Goal: Task Accomplishment & Management: Manage account settings

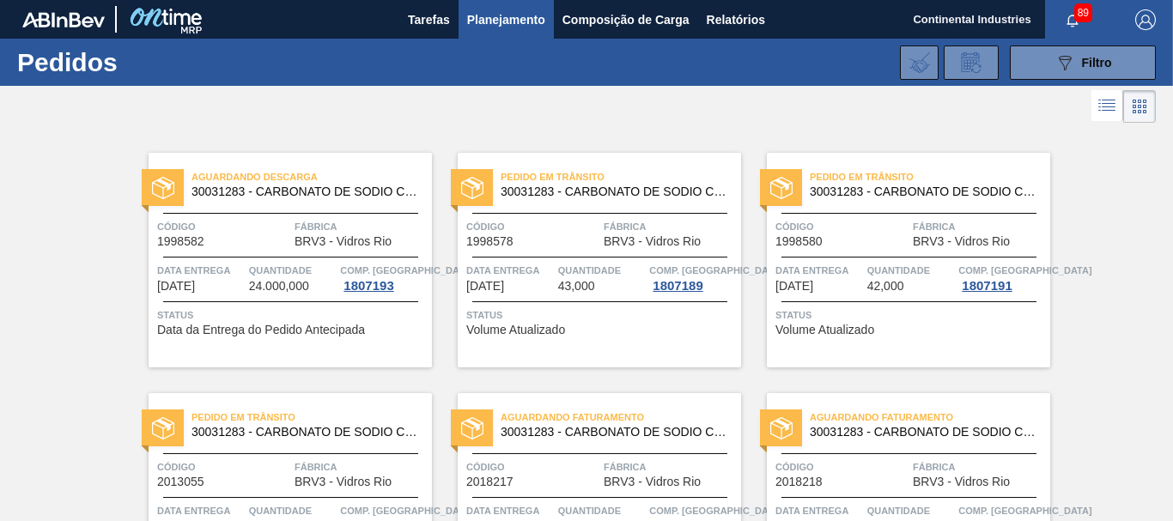
click at [1110, 111] on icon at bounding box center [1109, 110] width 14 height 1
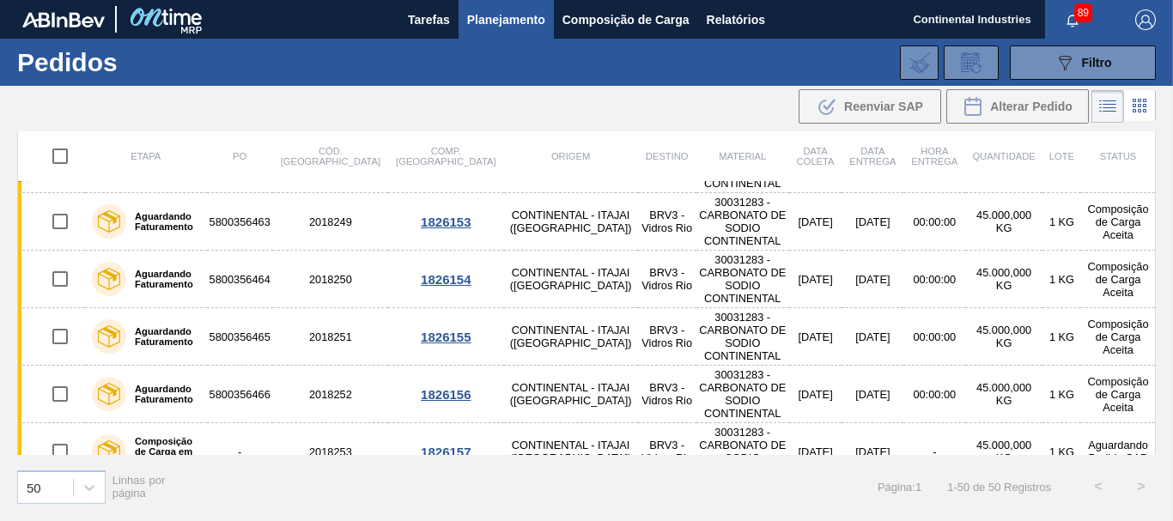
scroll to position [2175, 0]
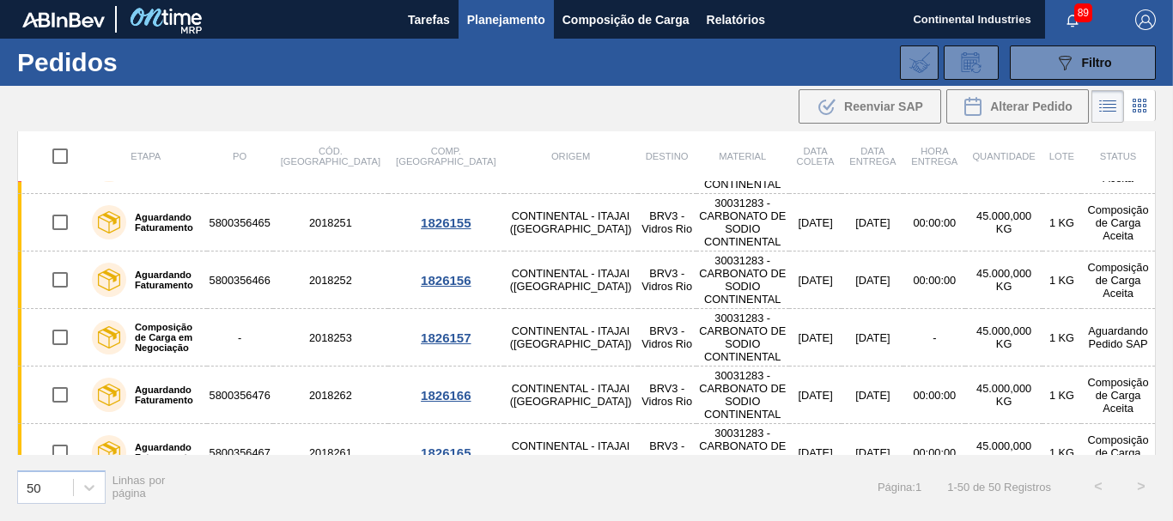
checkbox input "true"
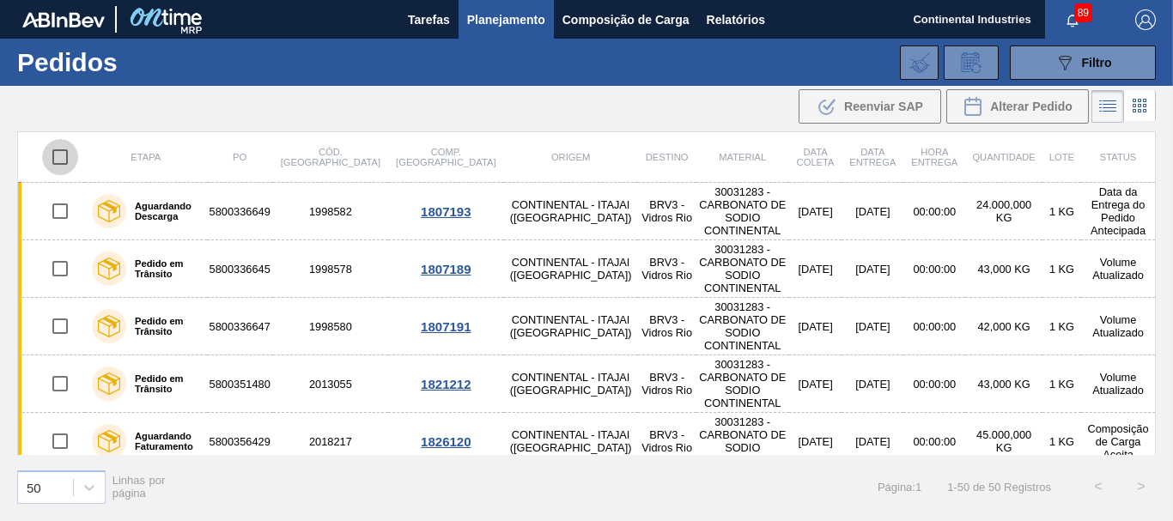
click at [61, 161] on input "checkbox" at bounding box center [60, 157] width 36 height 36
checkbox input "true"
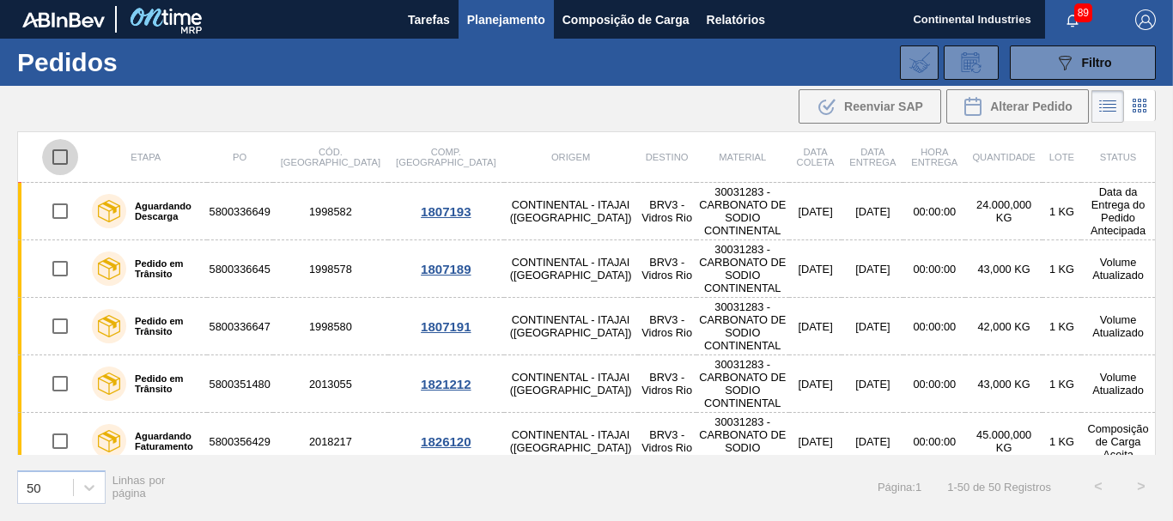
checkbox input "true"
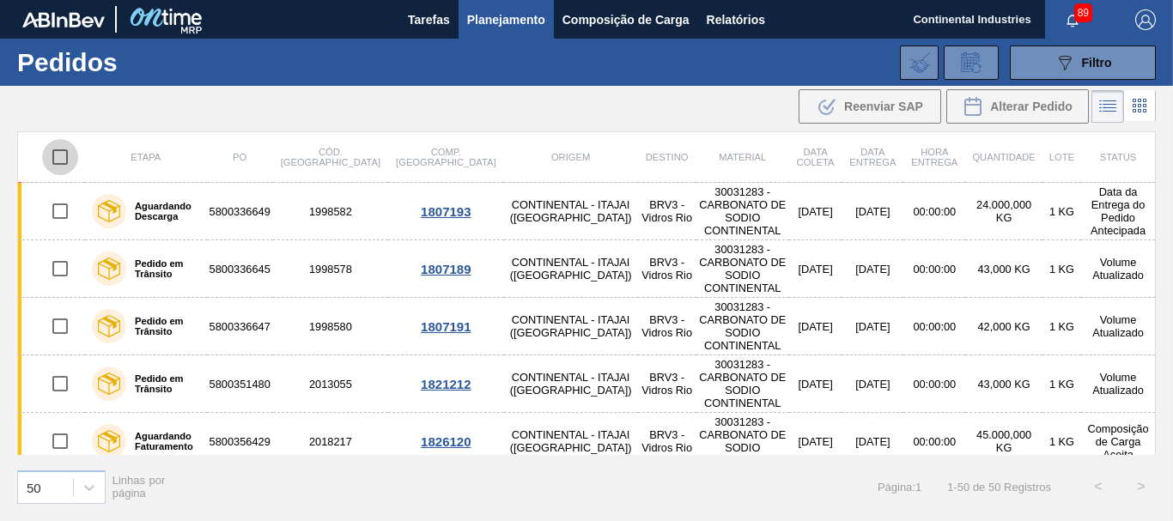
checkbox input "true"
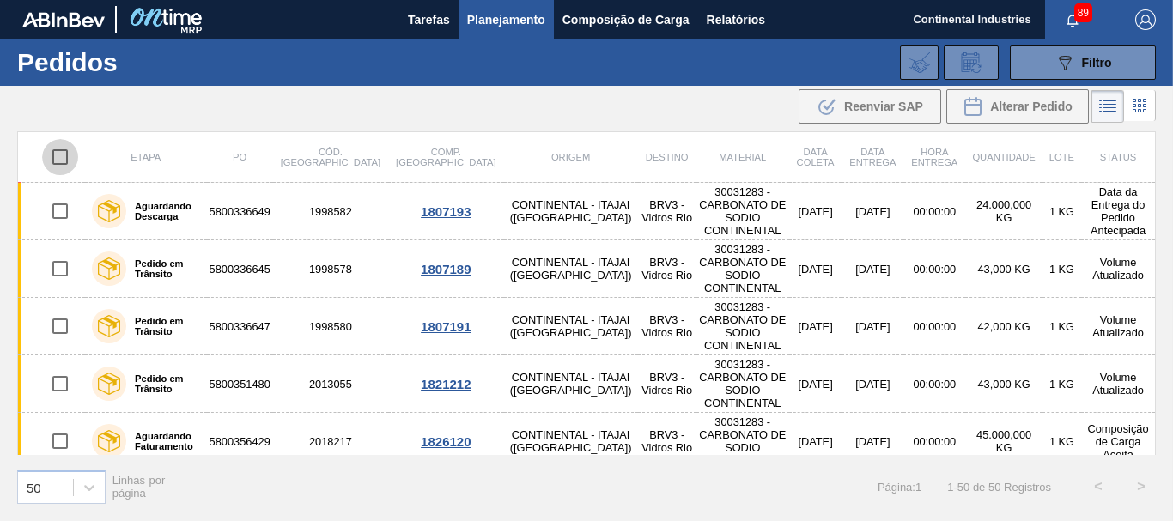
checkbox input "true"
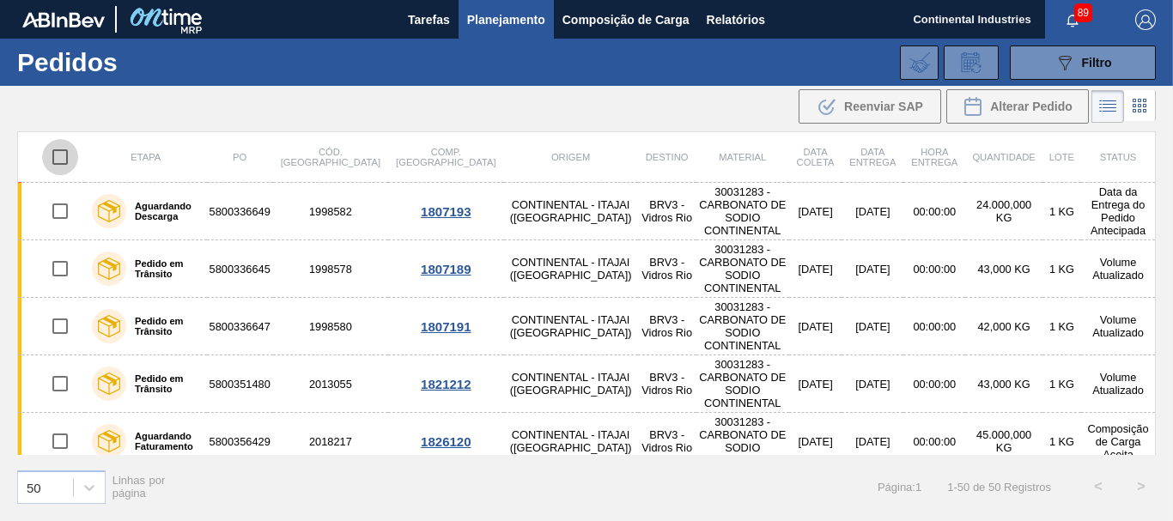
checkbox input "true"
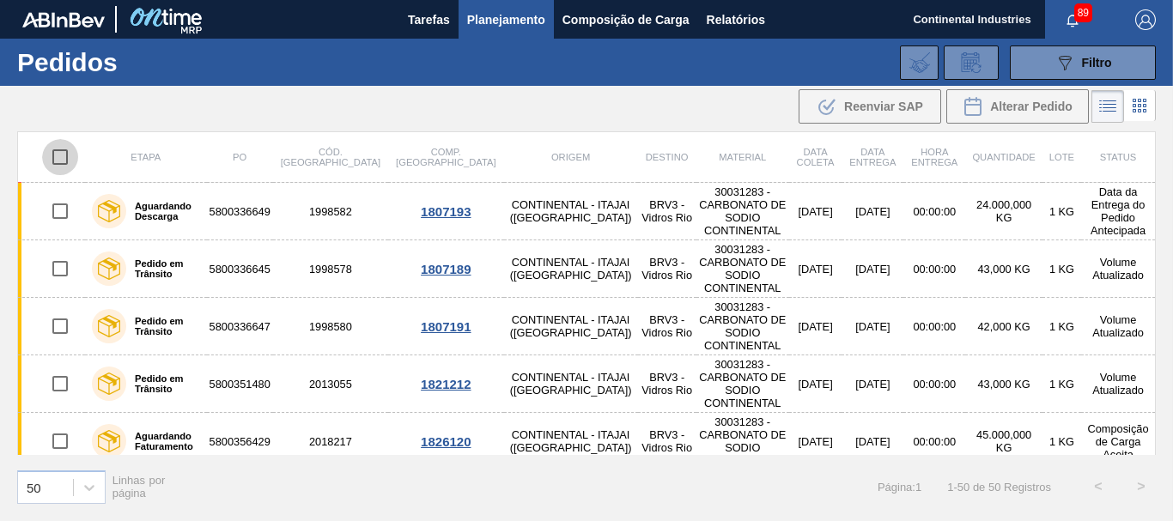
checkbox input "true"
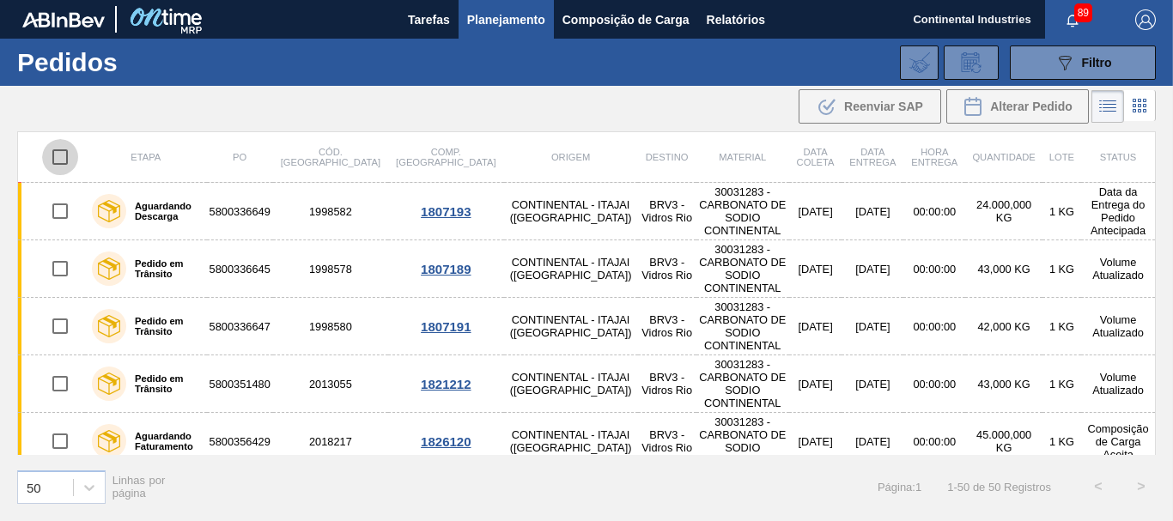
checkbox input "true"
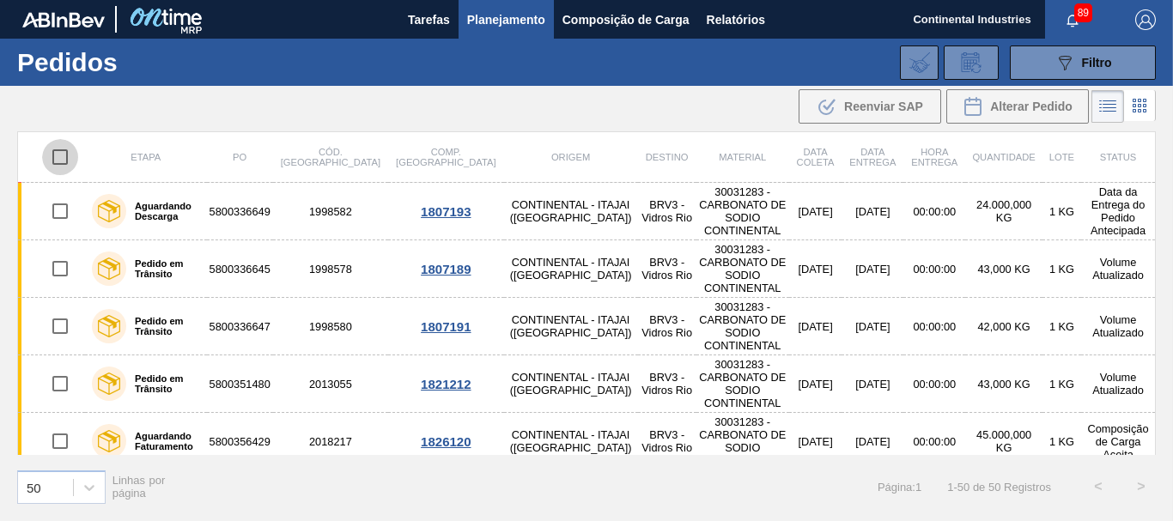
checkbox input "true"
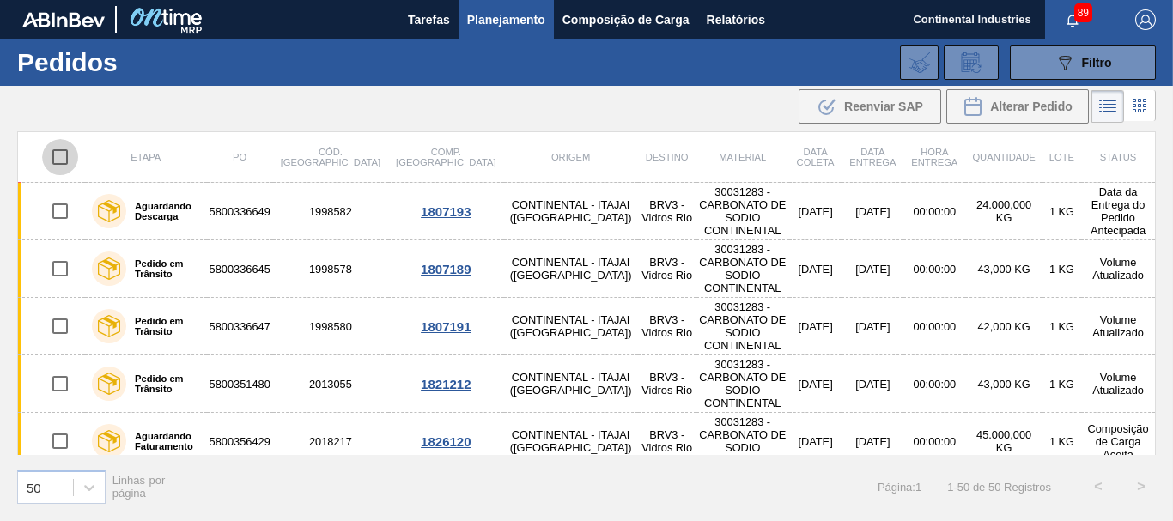
checkbox input "true"
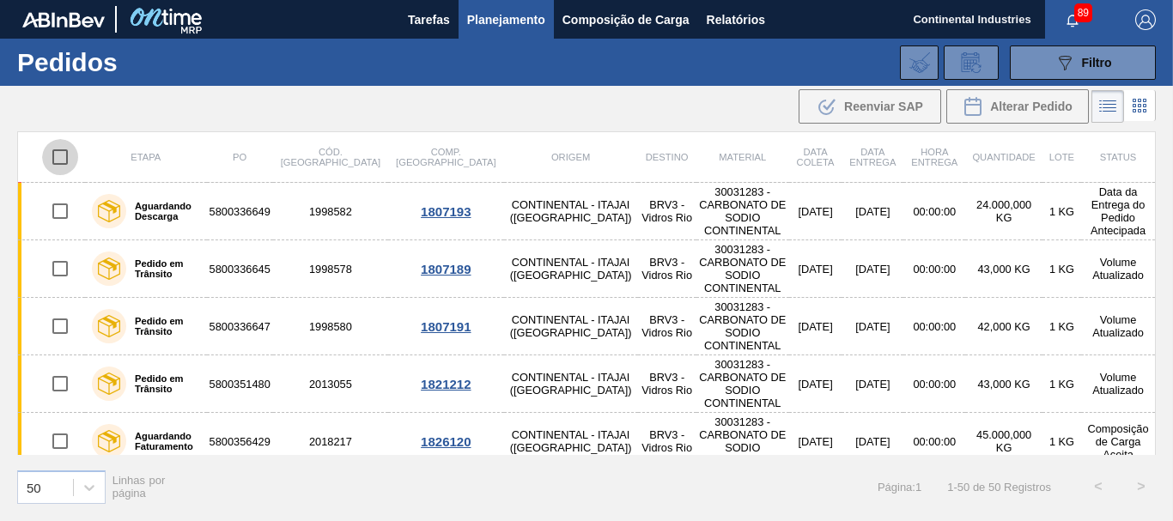
checkbox input "true"
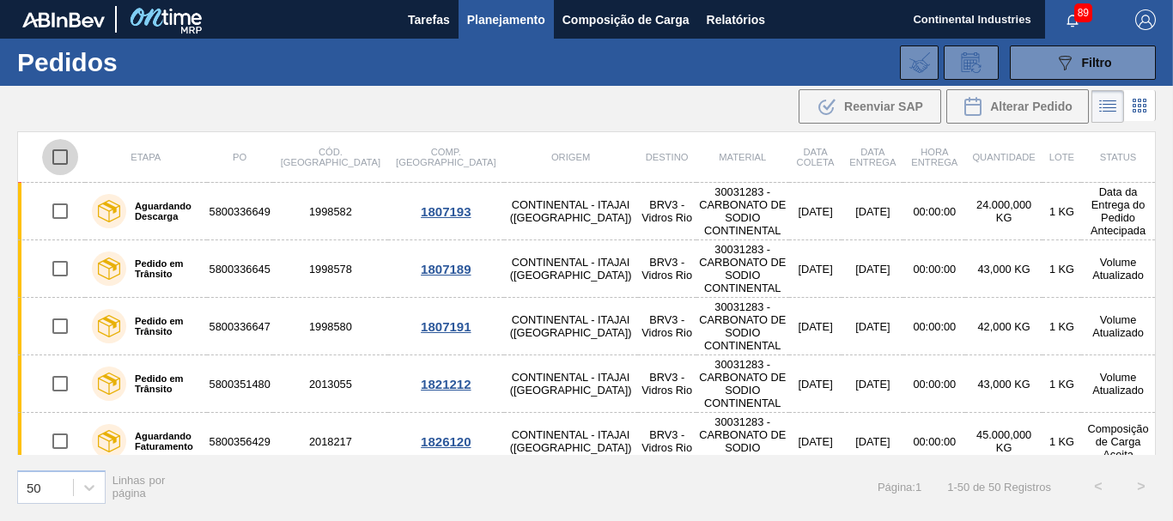
checkbox input "true"
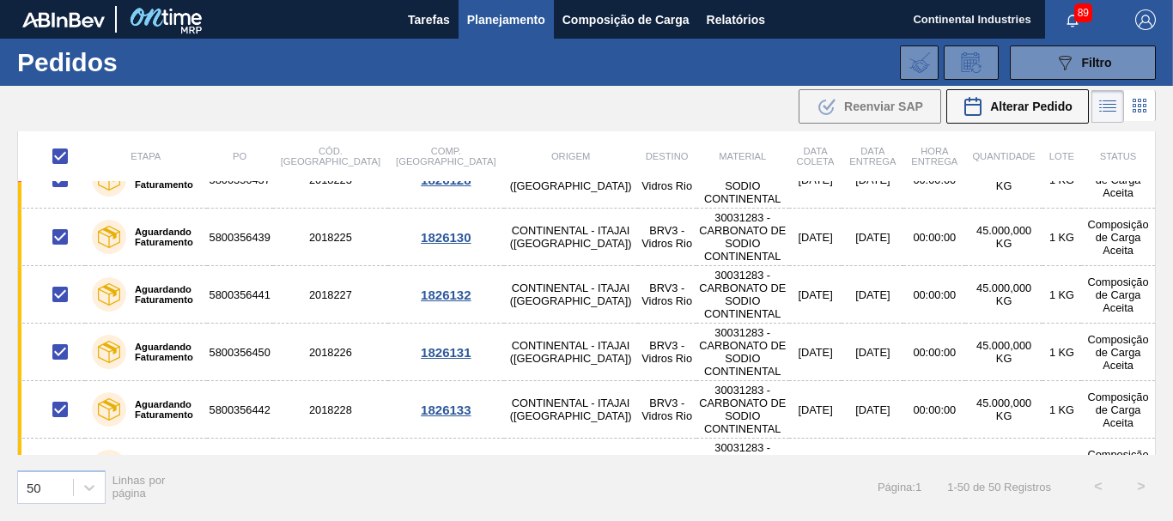
scroll to position [743, 0]
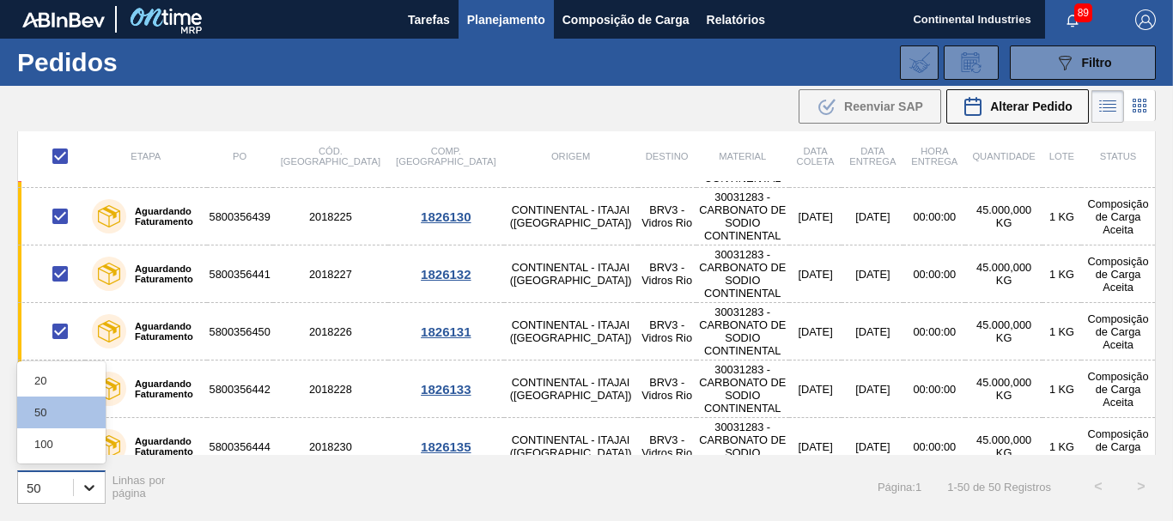
click at [82, 486] on icon at bounding box center [89, 487] width 17 height 17
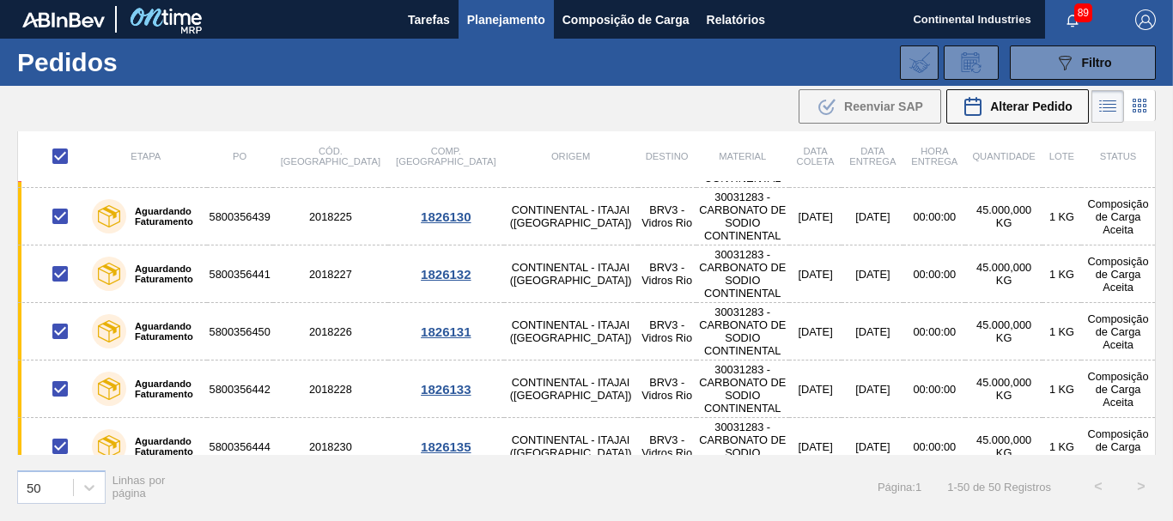
click at [237, 480] on div "50 Linhas por página Página : 1 1 - 50 de 50 Registros < >" at bounding box center [586, 487] width 1173 height 64
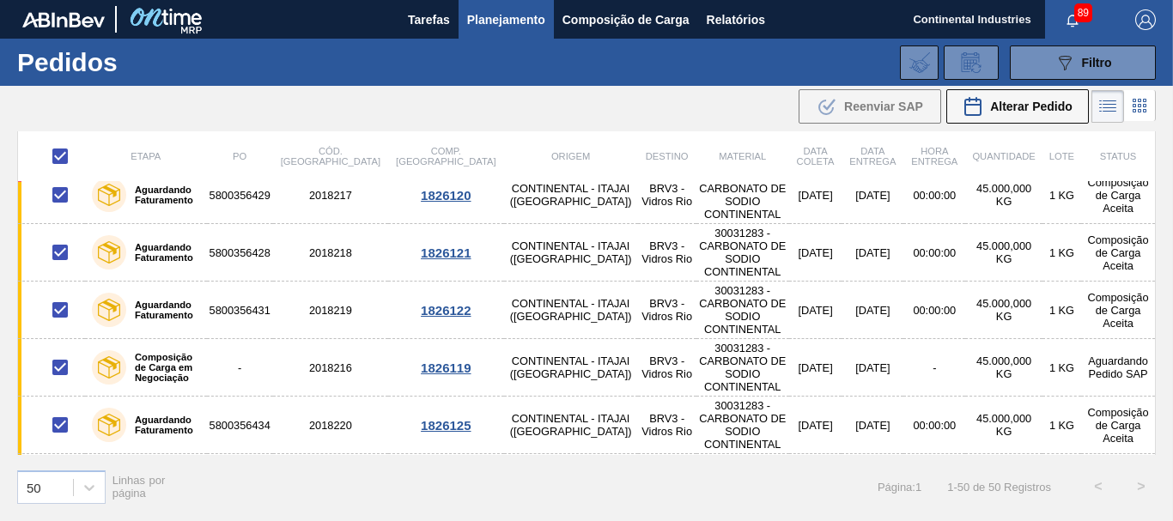
scroll to position [0, 0]
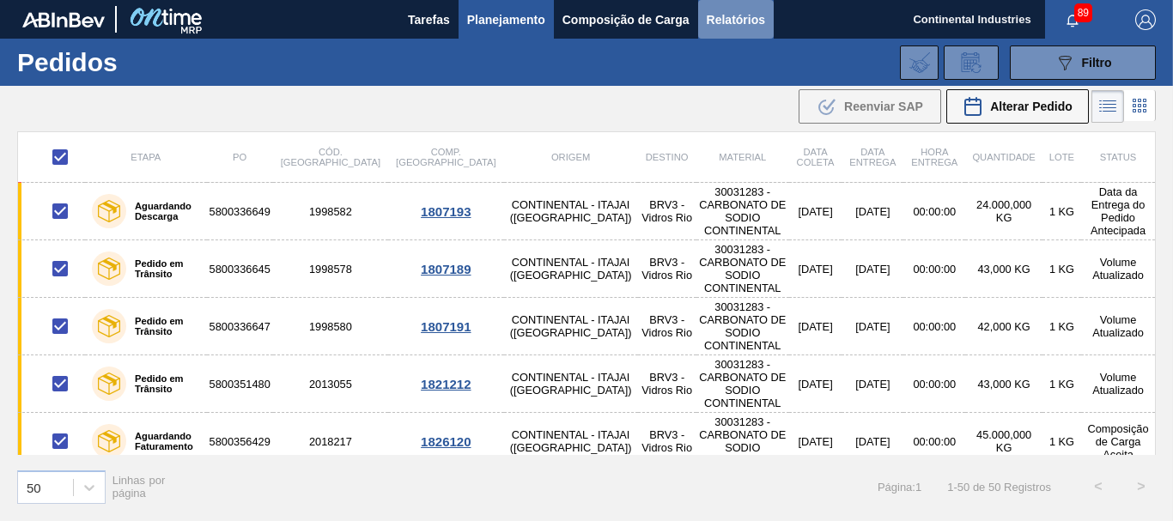
click at [743, 9] on span "Relatórios" at bounding box center [736, 19] width 58 height 21
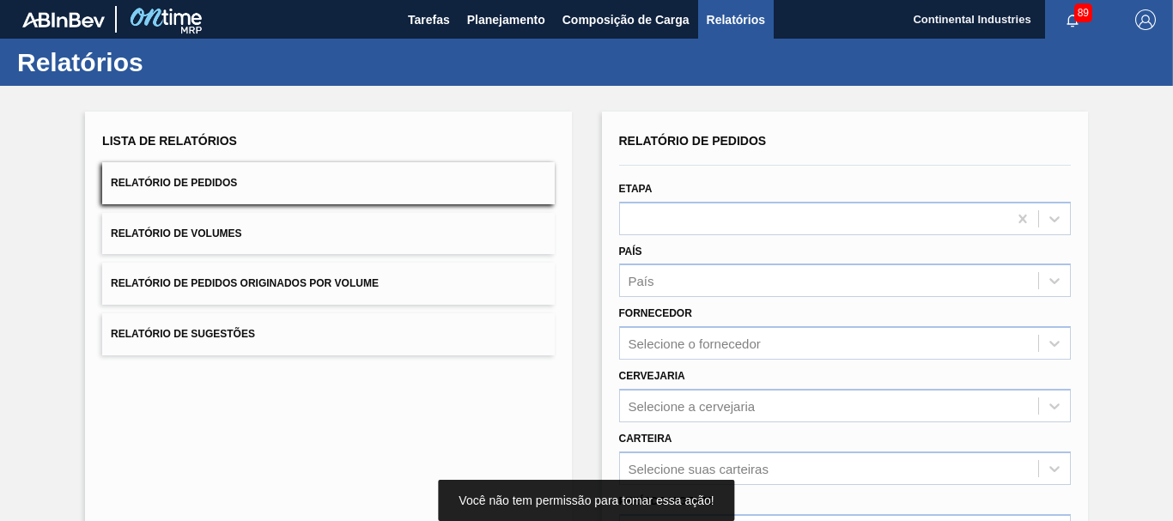
click at [396, 176] on button "Relatório de Pedidos" at bounding box center [328, 183] width 452 height 42
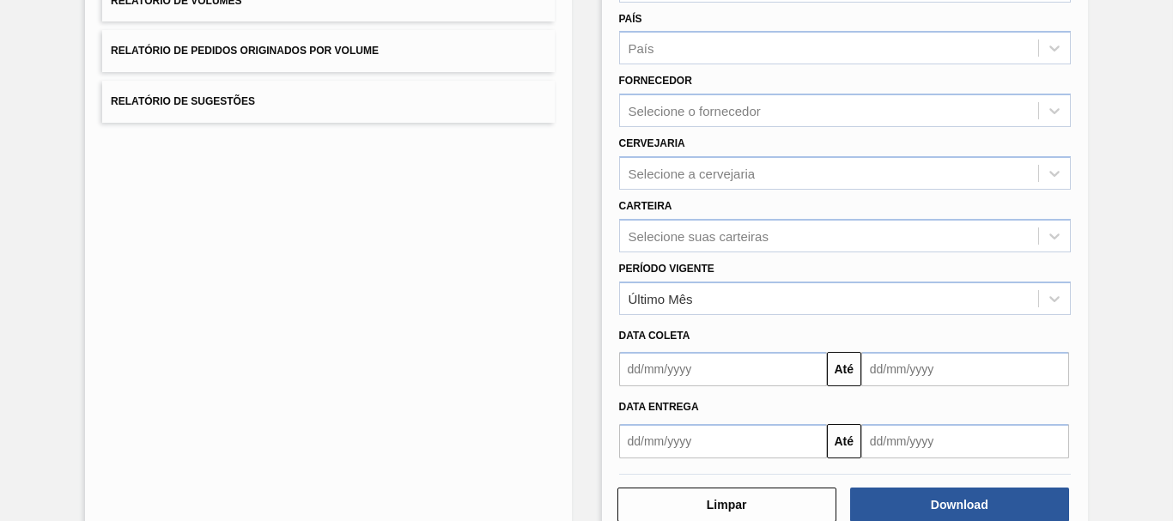
scroll to position [274, 0]
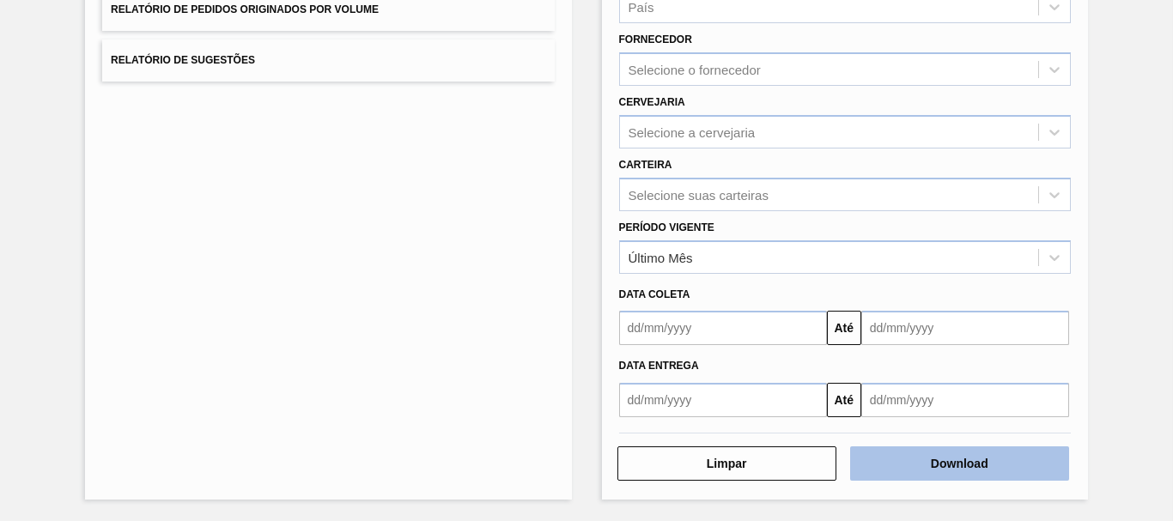
click at [973, 471] on button "Download" at bounding box center [959, 464] width 219 height 34
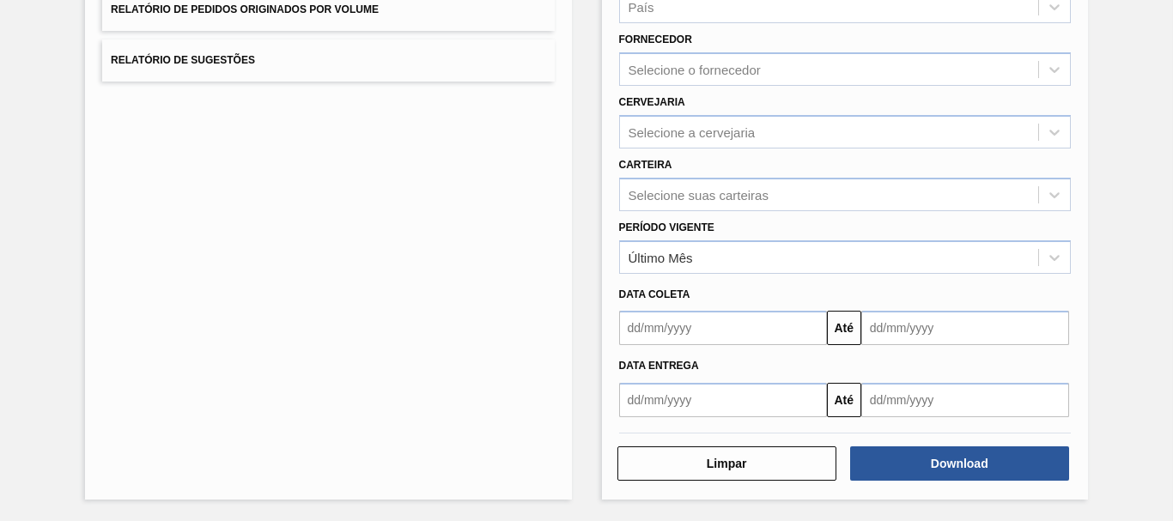
scroll to position [0, 0]
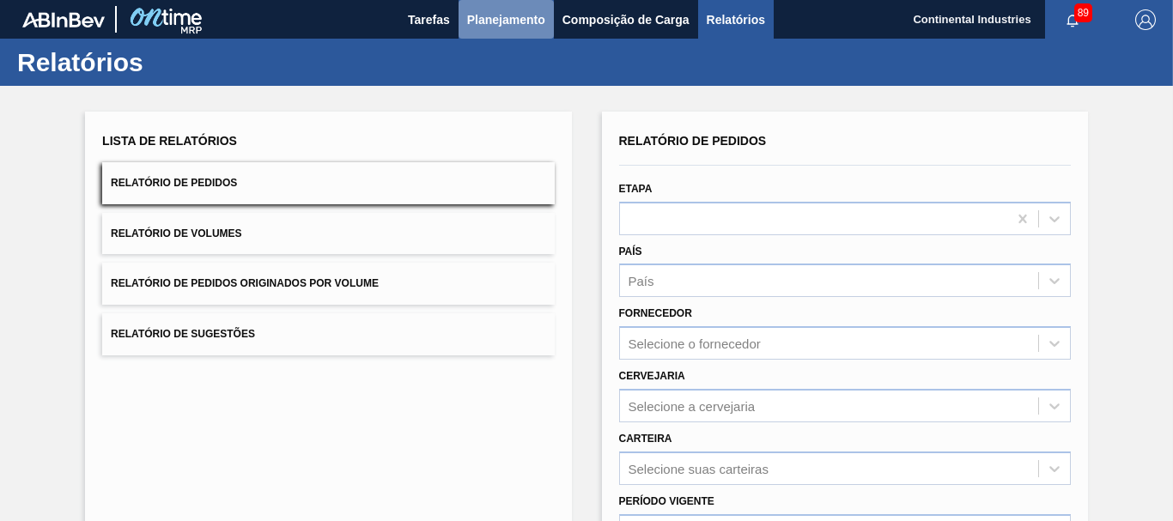
click at [510, 22] on span "Planejamento" at bounding box center [506, 19] width 78 height 21
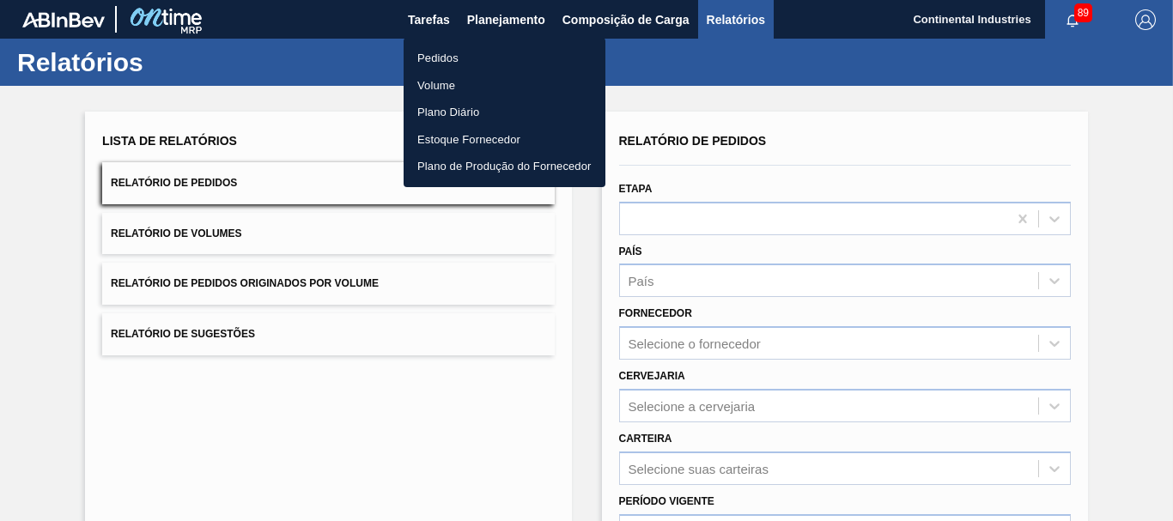
click at [444, 59] on li "Pedidos" at bounding box center [505, 58] width 202 height 27
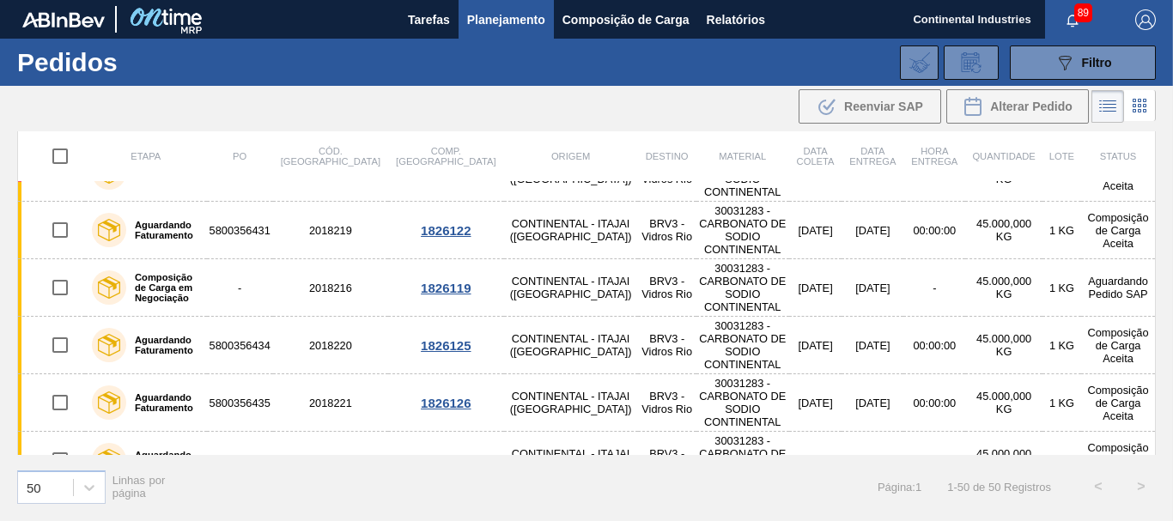
scroll to position [327, 0]
drag, startPoint x: 1133, startPoint y: 113, endPoint x: 1146, endPoint y: 106, distance: 14.2
click at [1146, 106] on icon at bounding box center [1144, 105] width 3 height 3
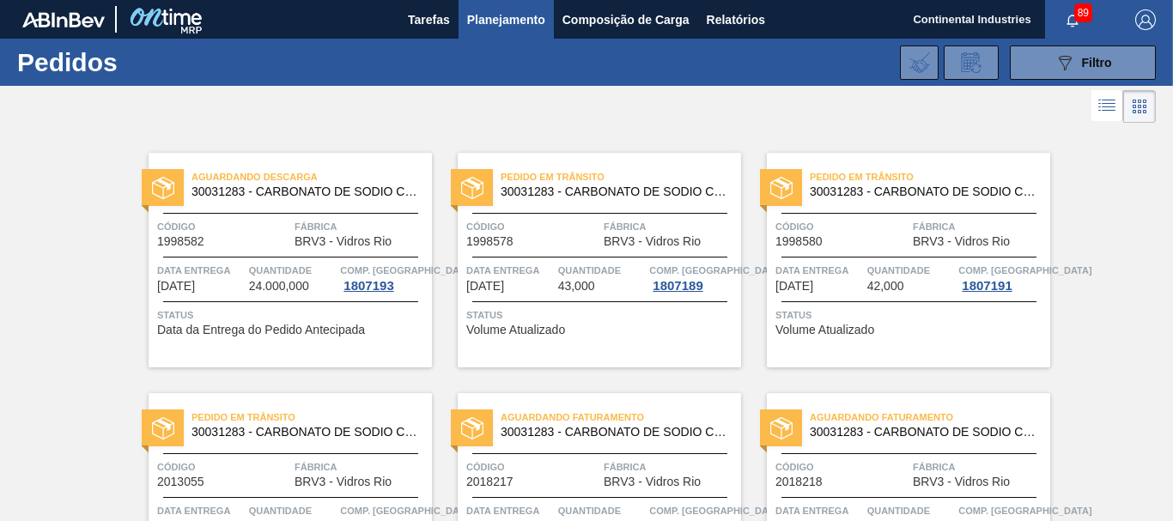
click at [389, 339] on div "Aguardando Descarga 30031283 - CARBONATO DE SODIO CONTINENTAL Código 1998582 Fá…" at bounding box center [290, 260] width 283 height 215
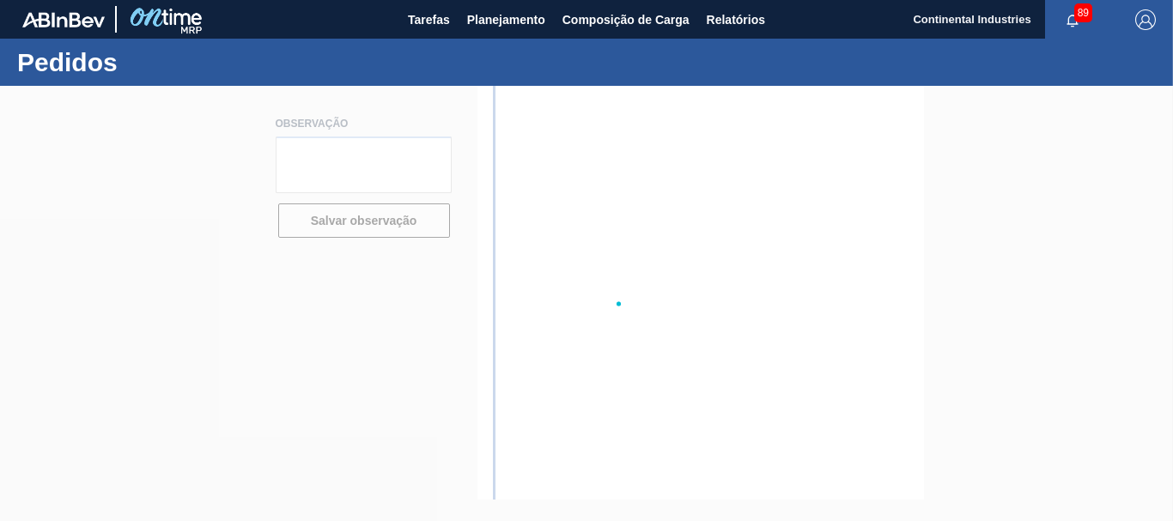
click at [389, 339] on div at bounding box center [586, 303] width 1173 height 435
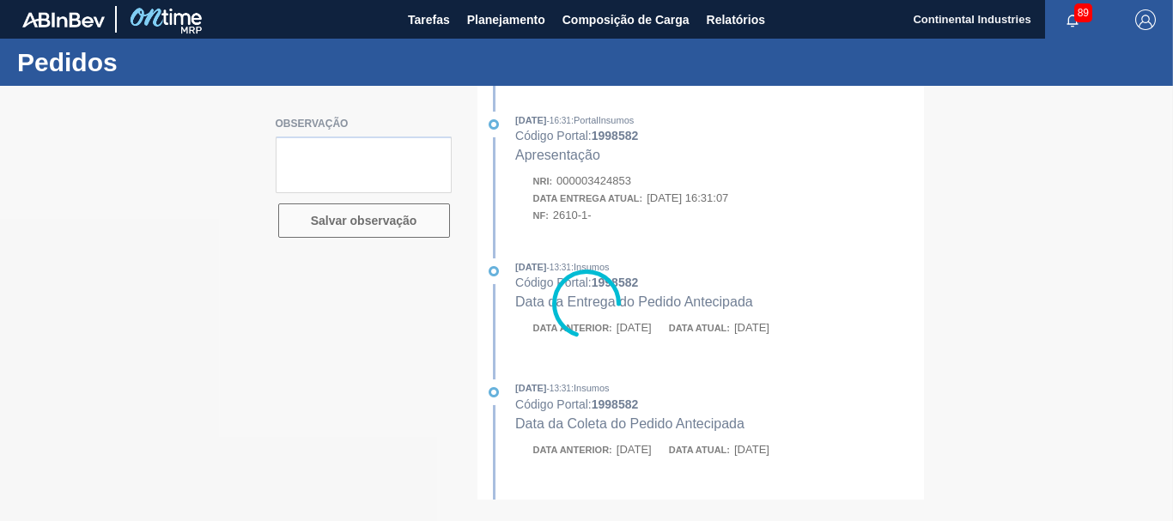
drag, startPoint x: 709, startPoint y: 359, endPoint x: 690, endPoint y: 346, distance: 22.9
click at [690, 346] on div at bounding box center [586, 303] width 1173 height 435
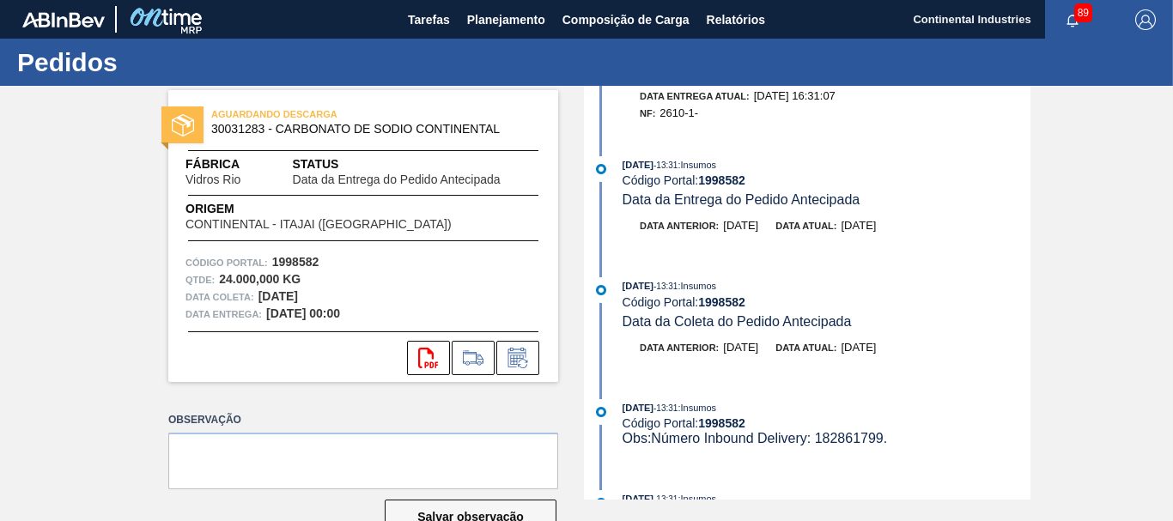
scroll to position [105, 0]
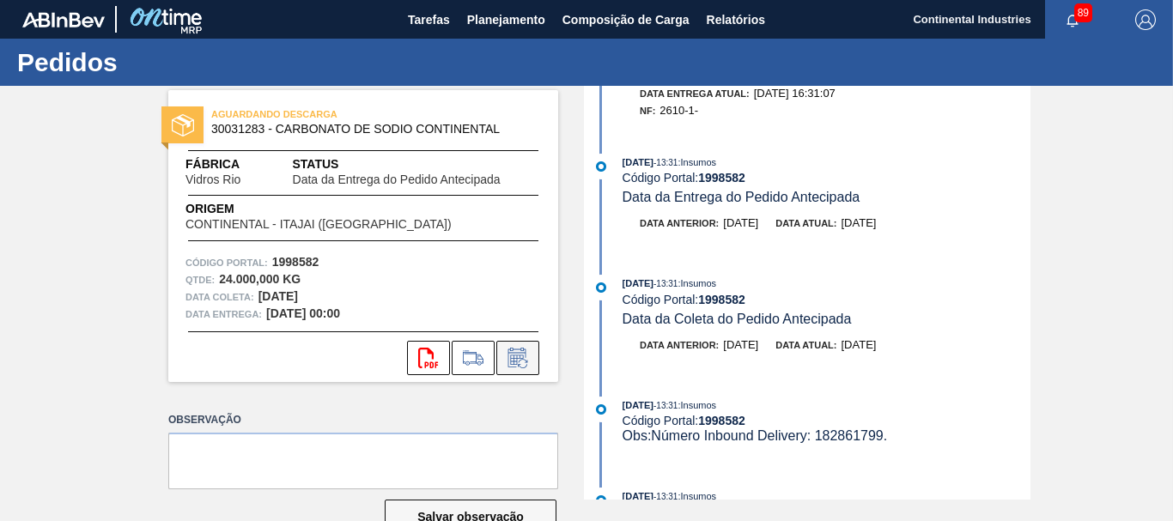
click at [519, 352] on icon at bounding box center [517, 358] width 27 height 21
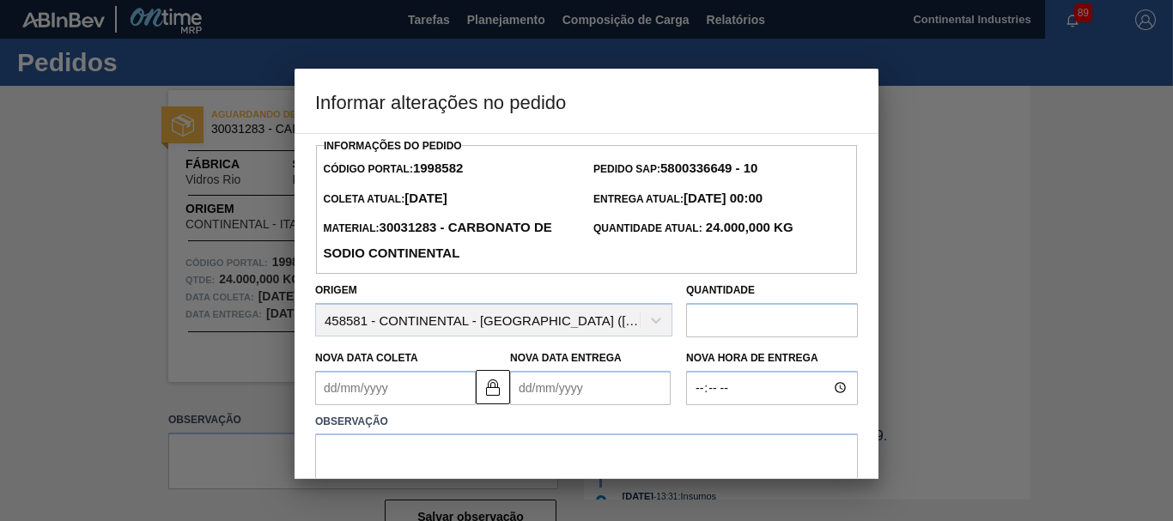
scroll to position [87, 0]
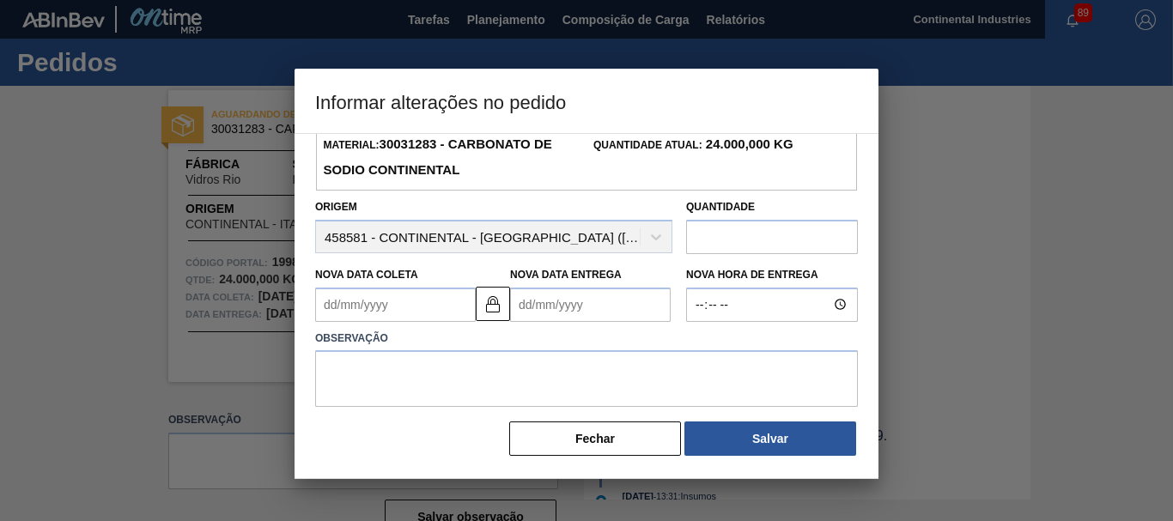
click at [948, 128] on div at bounding box center [586, 260] width 1173 height 521
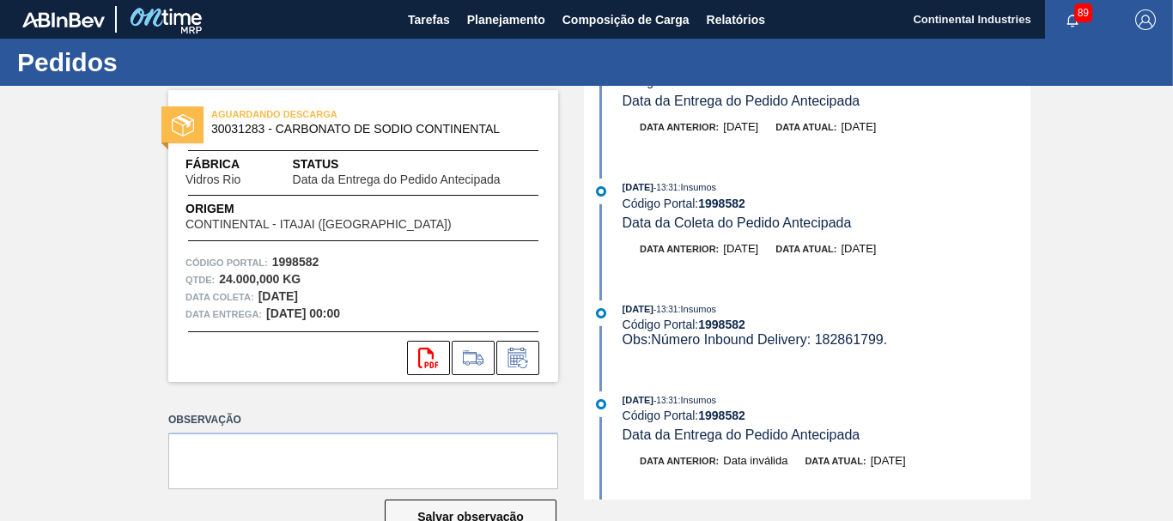
scroll to position [0, 0]
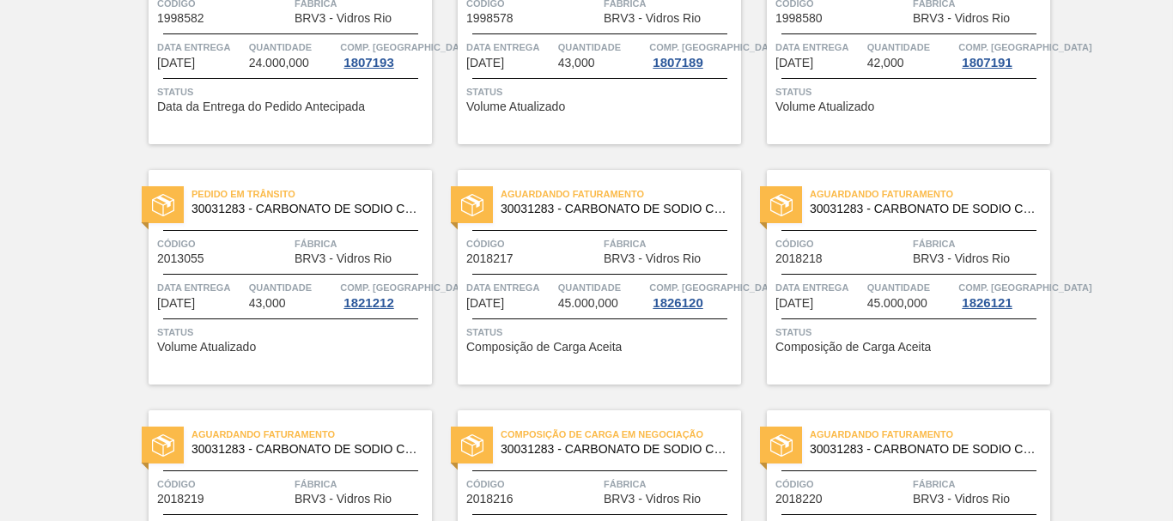
scroll to position [234, 0]
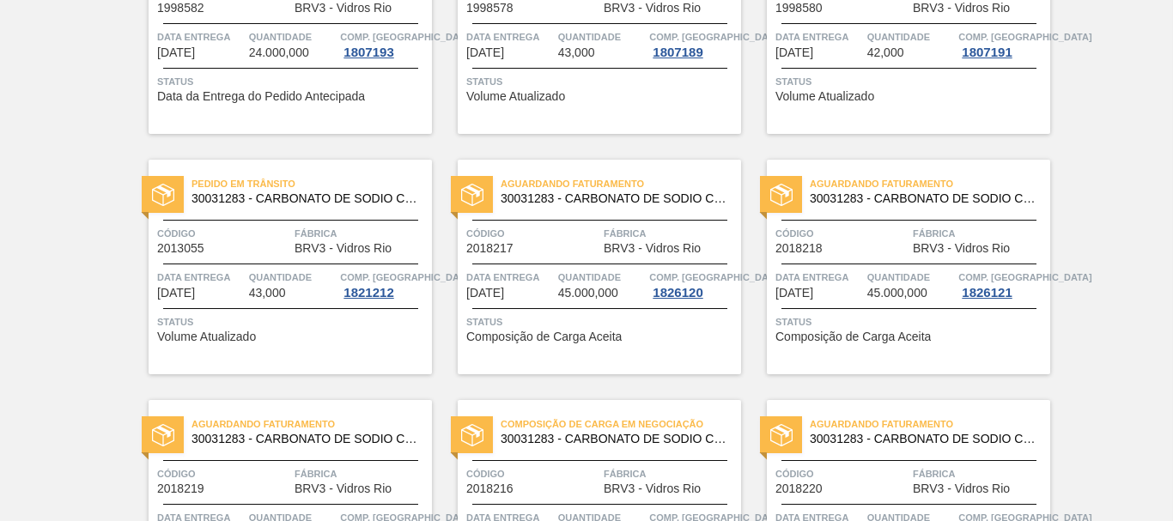
click at [325, 321] on span "Status" at bounding box center [292, 321] width 271 height 17
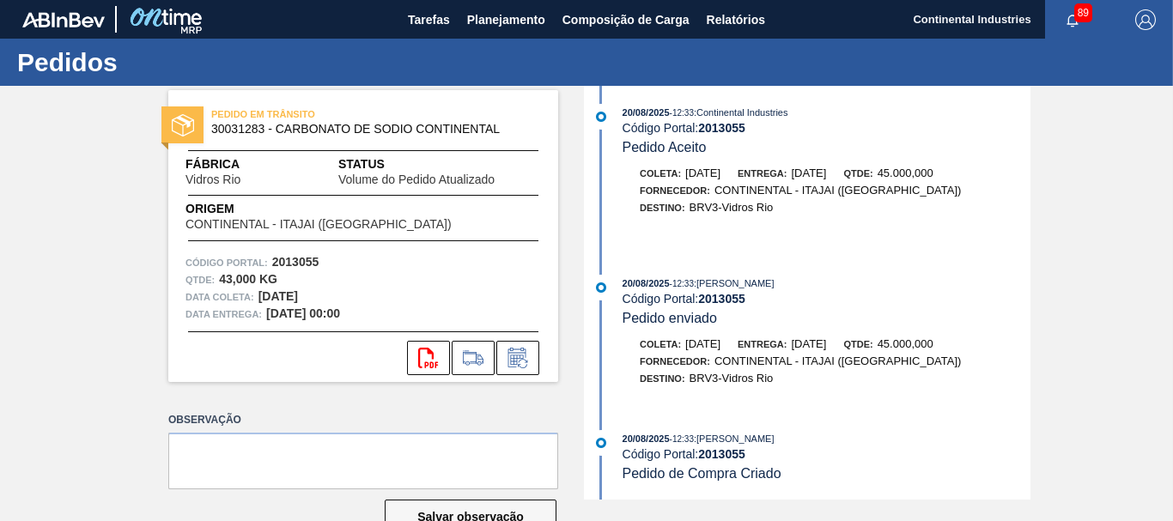
scroll to position [46, 0]
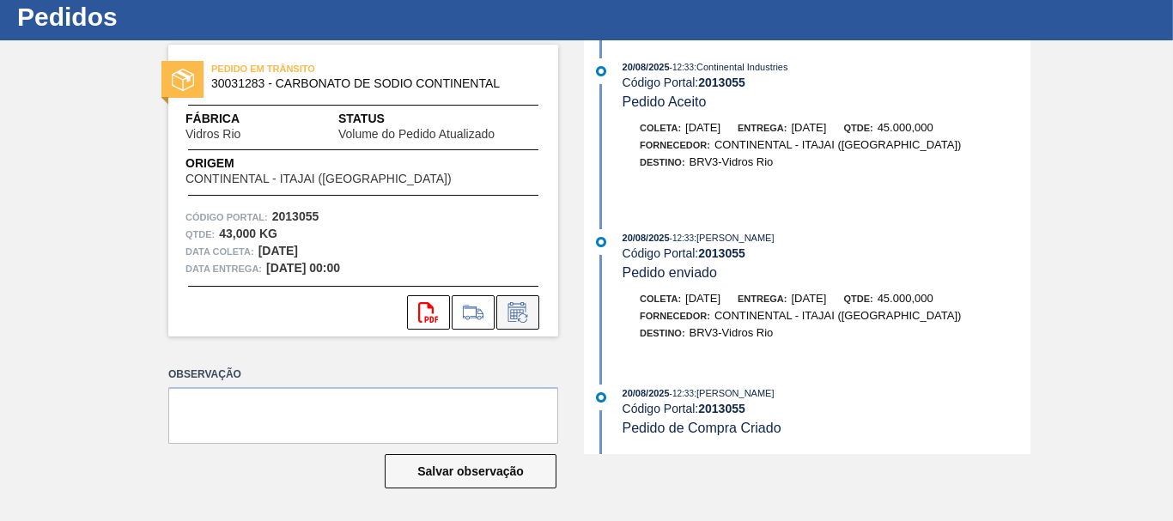
click at [520, 302] on icon at bounding box center [517, 312] width 27 height 21
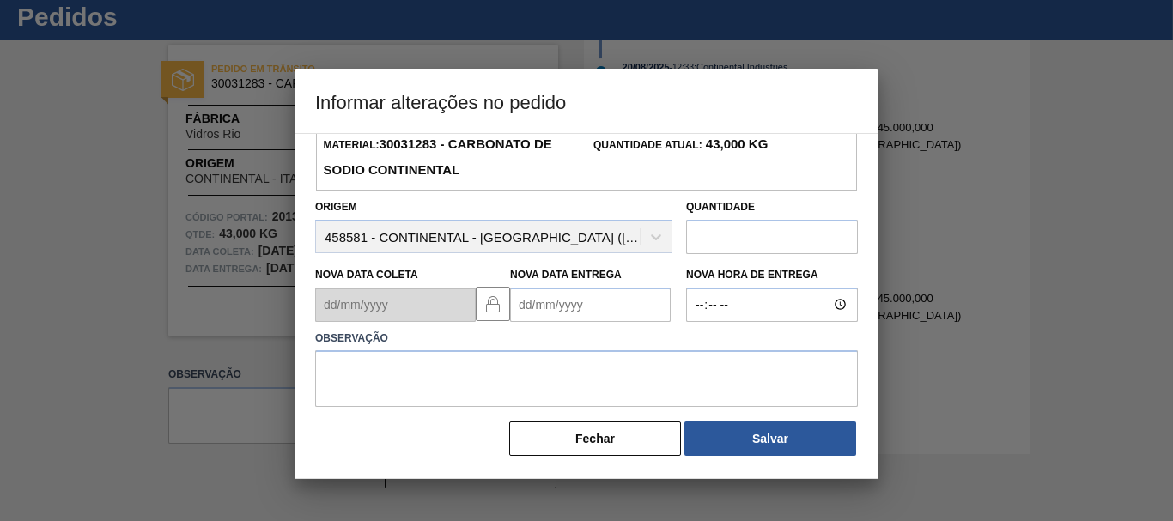
scroll to position [0, 0]
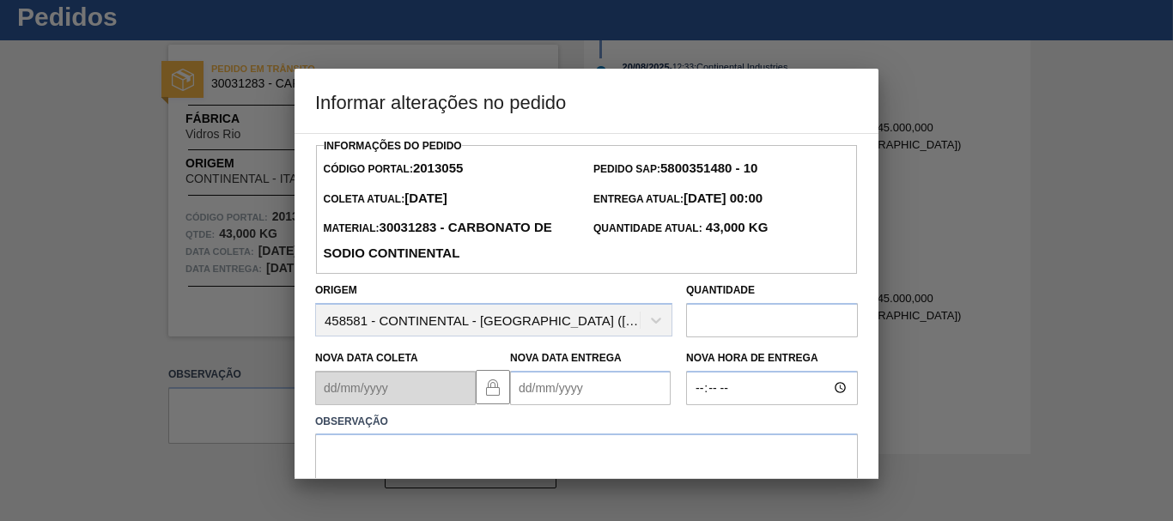
click at [522, 294] on div "Origem 458581 - CONTINENTAL - [GEOGRAPHIC_DATA] ([GEOGRAPHIC_DATA])" at bounding box center [493, 307] width 357 height 58
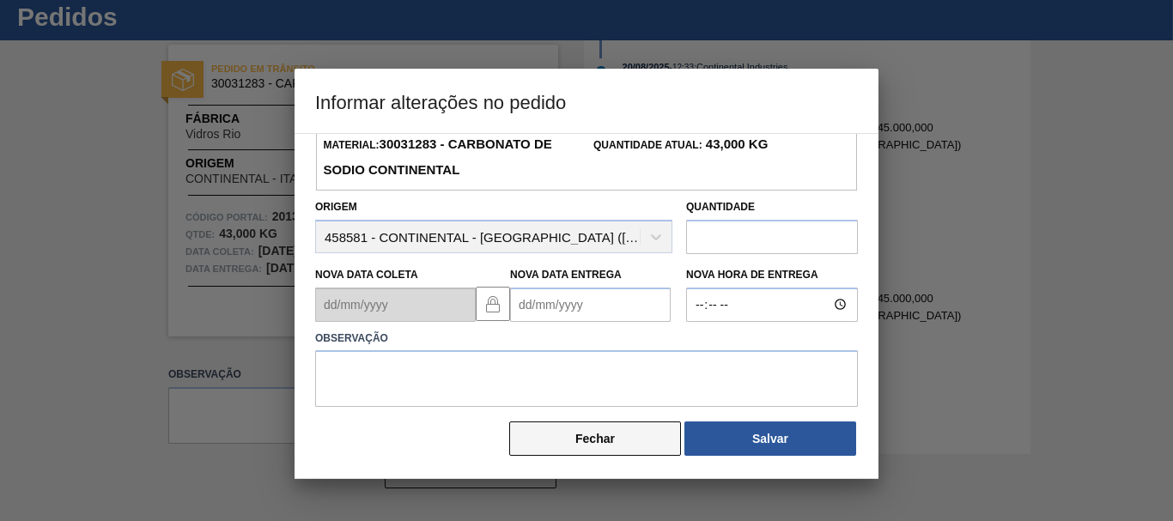
click at [569, 431] on button "Fechar" at bounding box center [595, 439] width 172 height 34
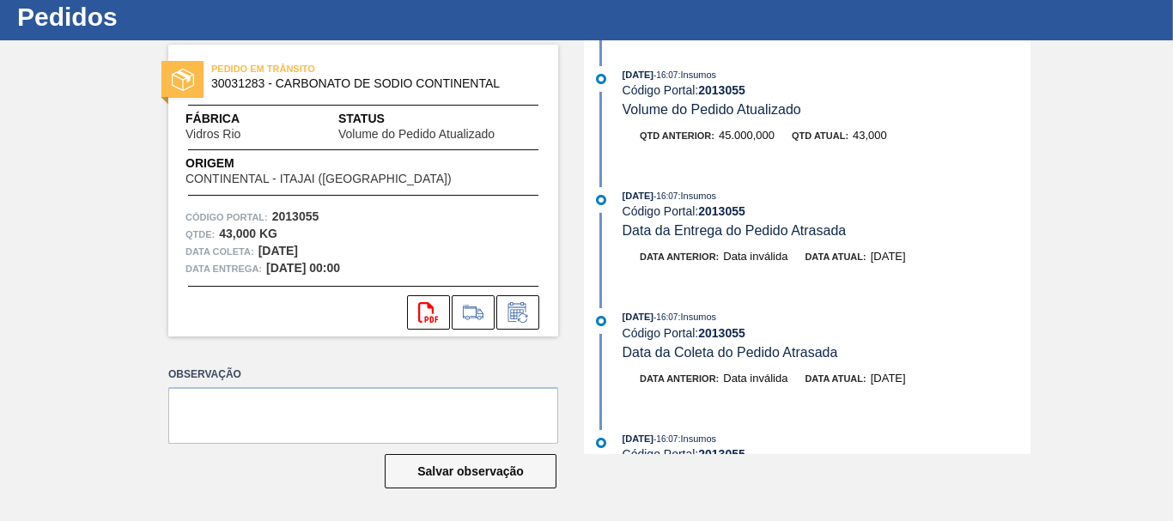
scroll to position [0, 0]
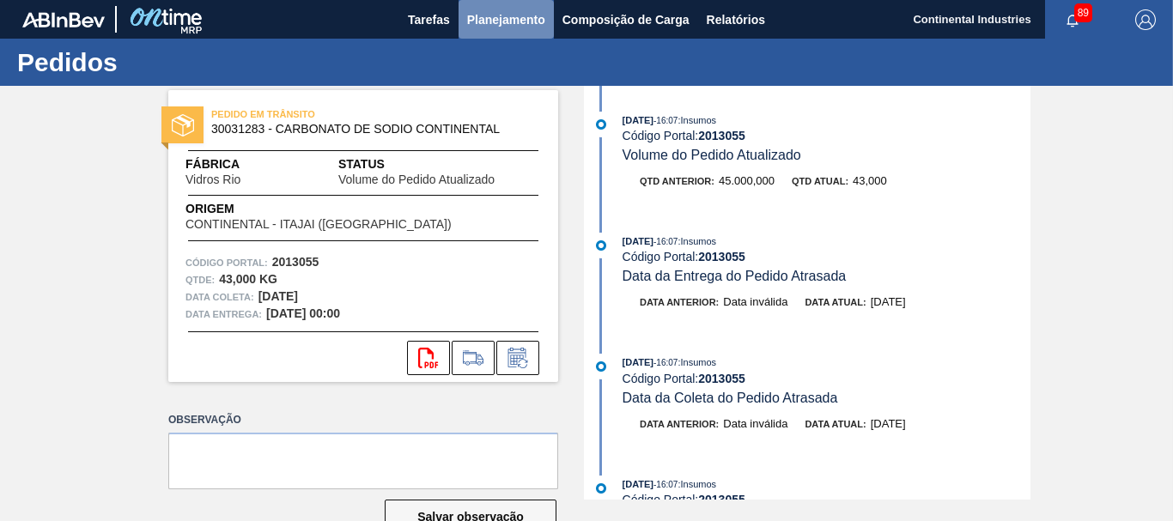
click at [488, 35] on button "Planejamento" at bounding box center [506, 19] width 95 height 39
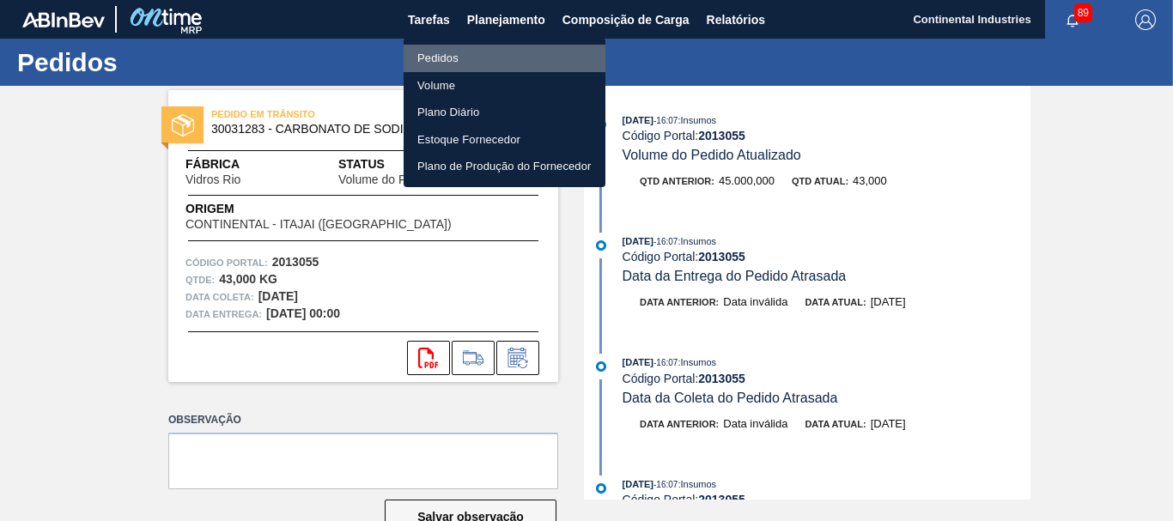
click at [453, 56] on li "Pedidos" at bounding box center [505, 58] width 202 height 27
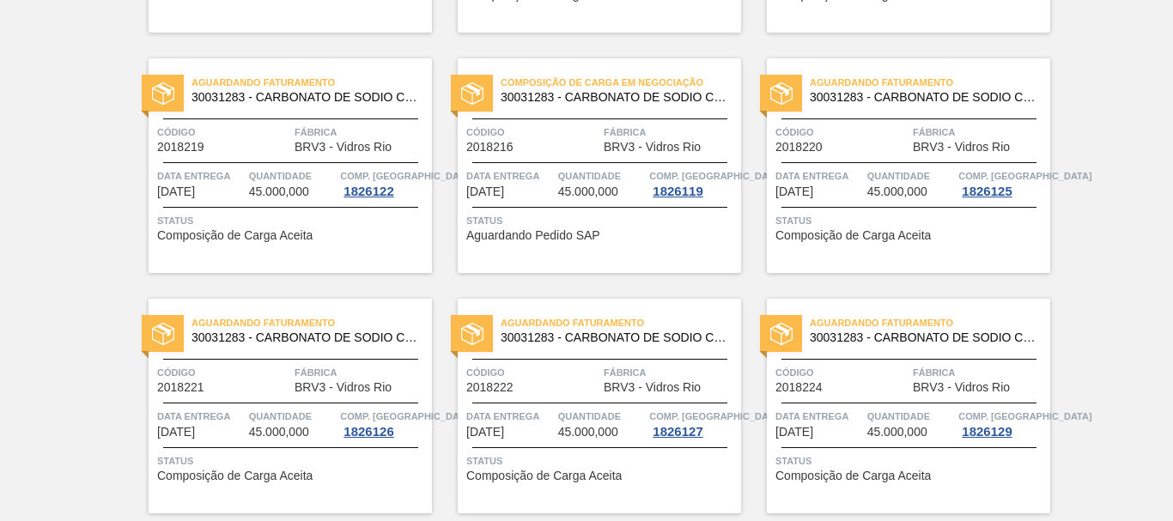
scroll to position [576, 0]
click at [608, 218] on span "Status" at bounding box center [601, 219] width 271 height 17
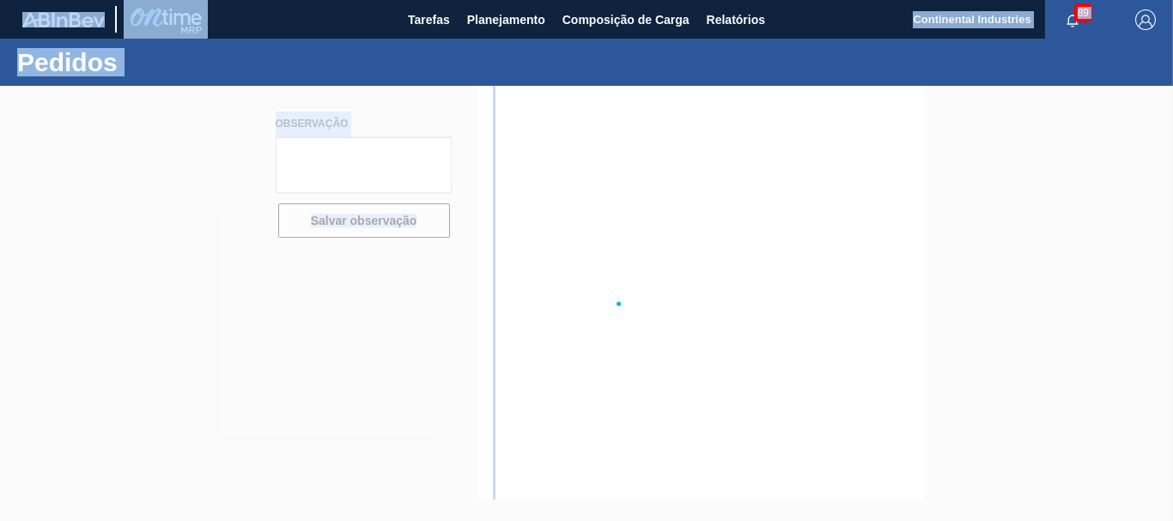
click at [608, 218] on div at bounding box center [586, 303] width 1173 height 435
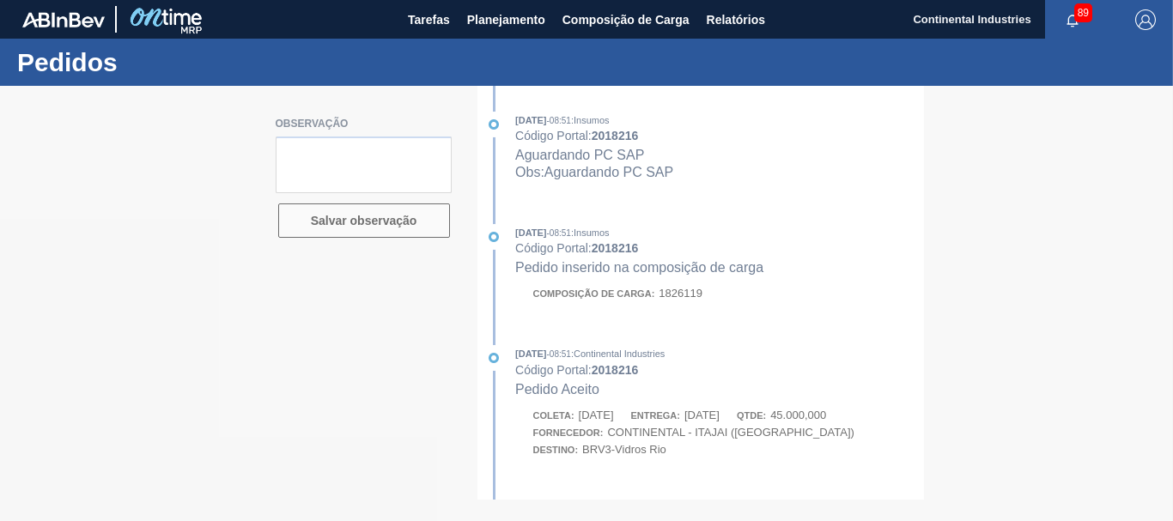
click at [764, 313] on div at bounding box center [586, 303] width 1173 height 435
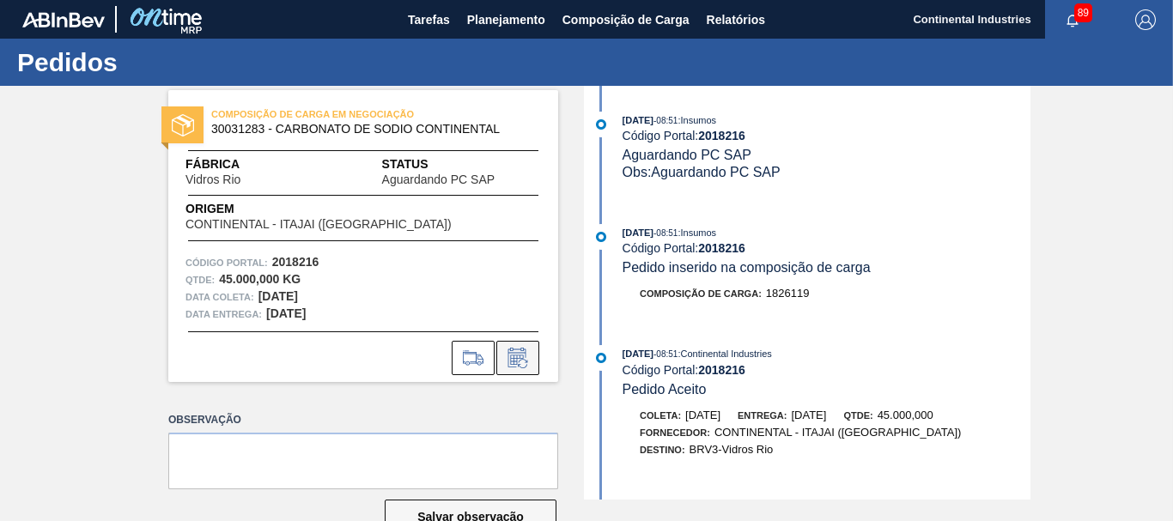
click at [519, 367] on icon at bounding box center [522, 363] width 9 height 9
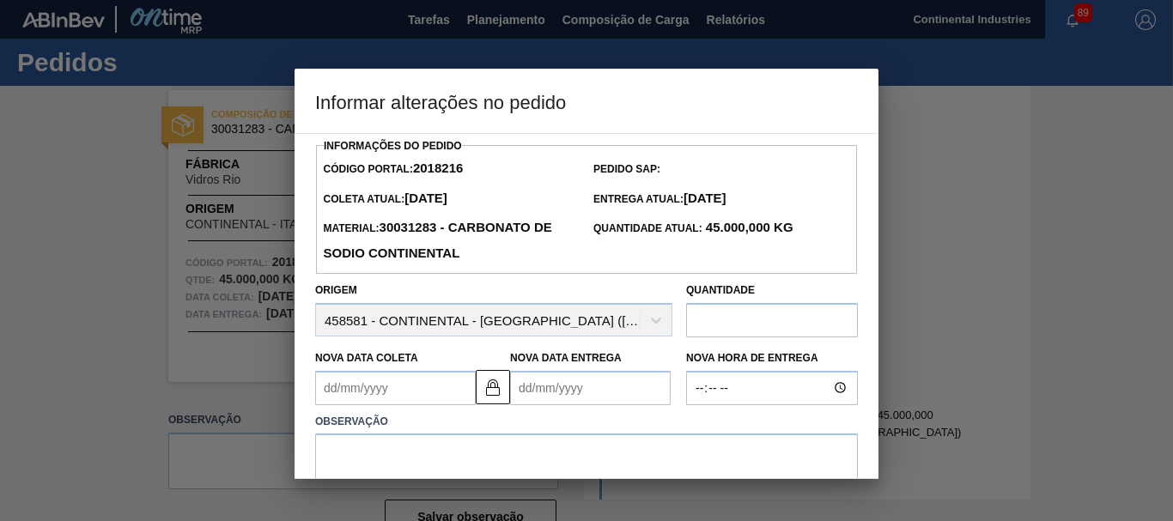
scroll to position [87, 0]
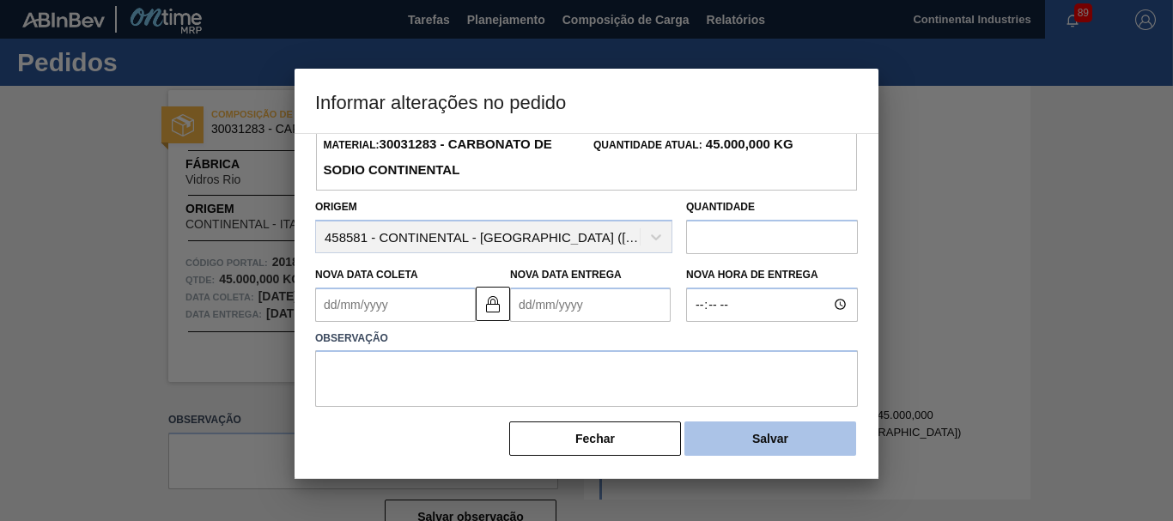
click at [739, 438] on button "Salvar" at bounding box center [770, 439] width 172 height 34
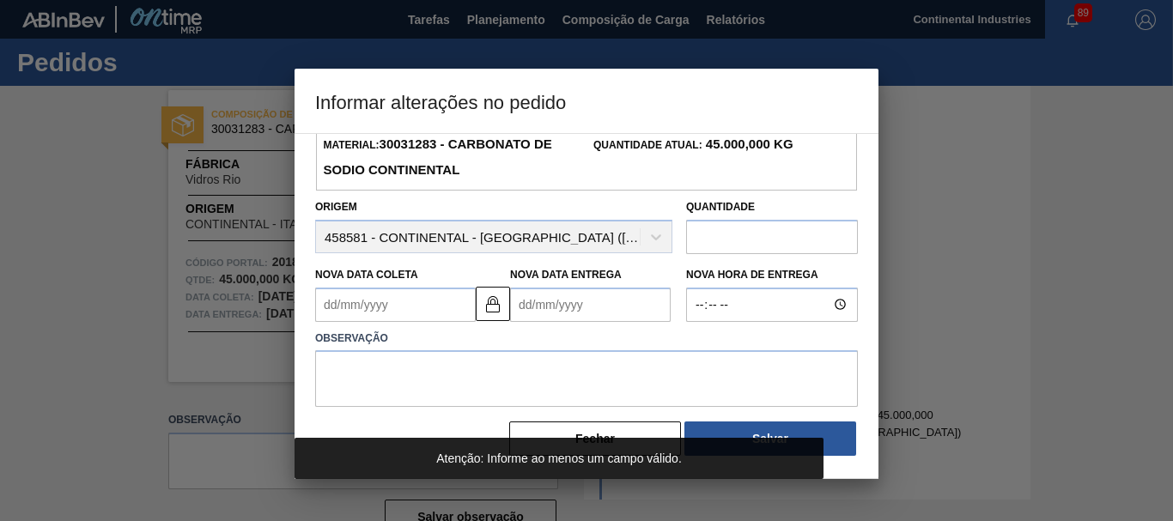
click at [965, 270] on div at bounding box center [586, 260] width 1173 height 521
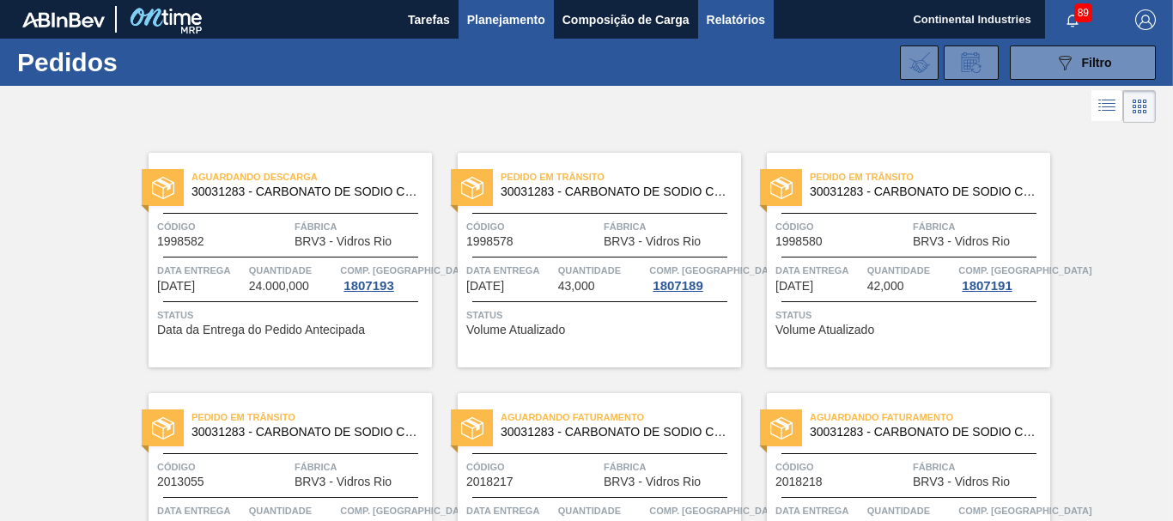
click at [743, 21] on span "Relatórios" at bounding box center [736, 19] width 58 height 21
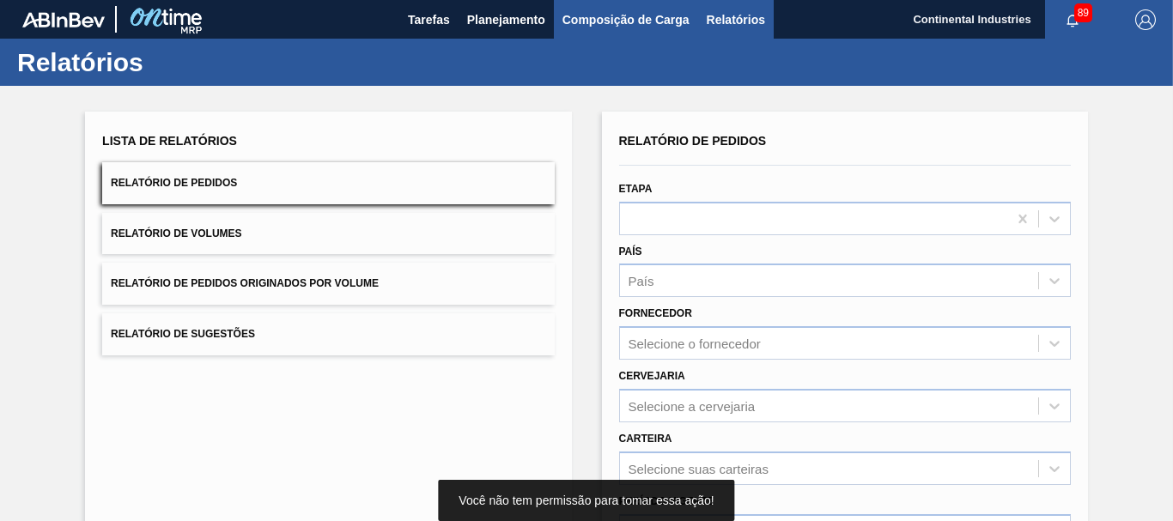
click at [655, 14] on span "Composição de Carga" at bounding box center [626, 19] width 127 height 21
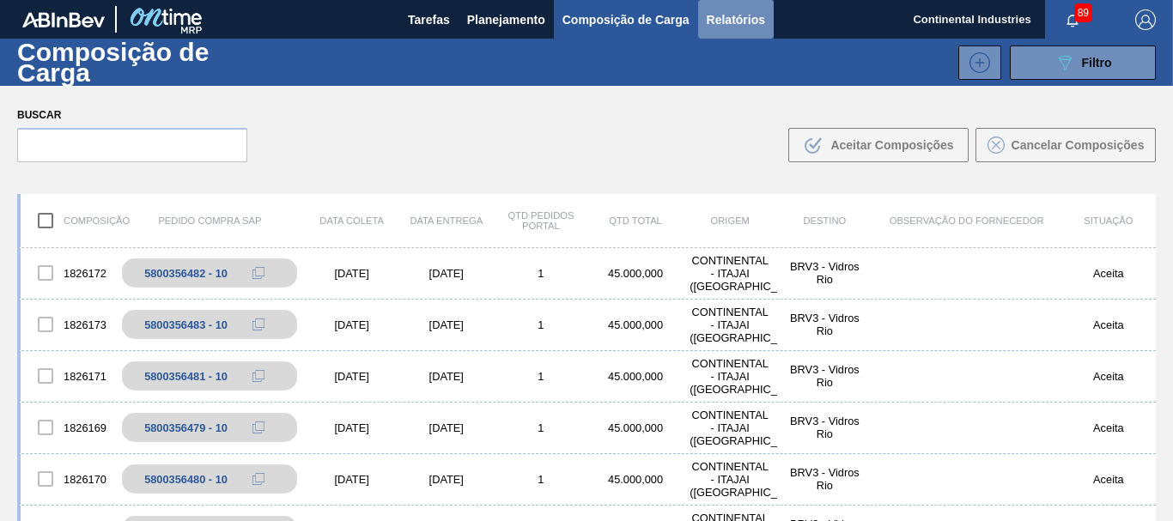
click at [737, 16] on span "Relatórios" at bounding box center [736, 19] width 58 height 21
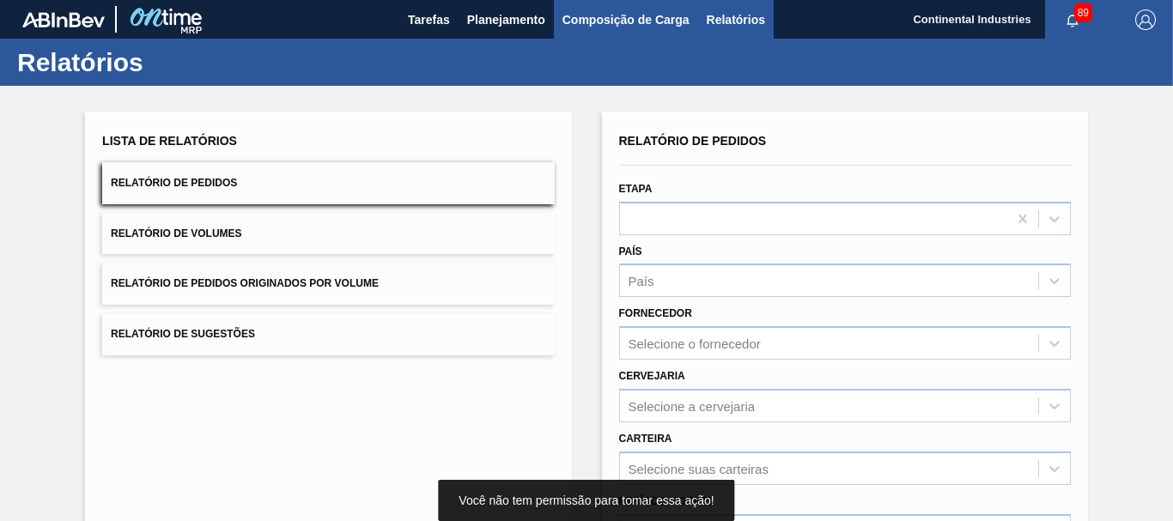
click at [661, 22] on span "Composição de Carga" at bounding box center [626, 19] width 127 height 21
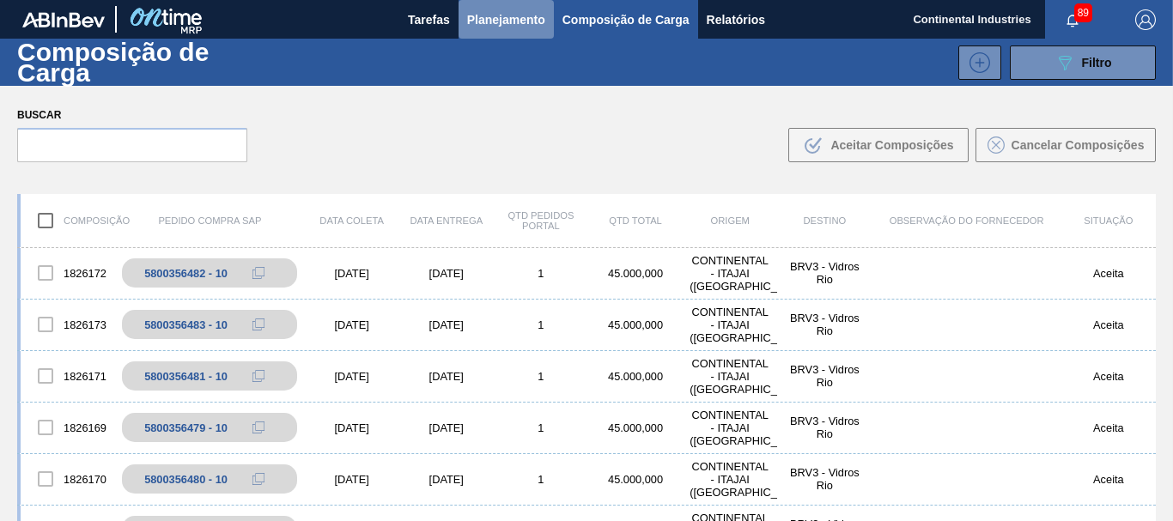
click at [518, 9] on span "Planejamento" at bounding box center [506, 19] width 78 height 21
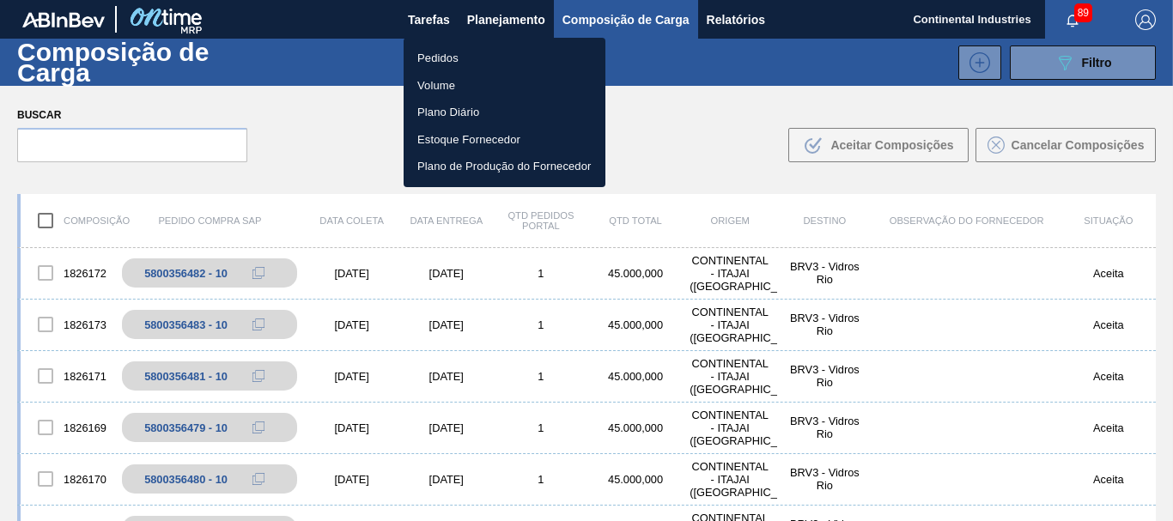
click at [495, 26] on div at bounding box center [586, 260] width 1173 height 521
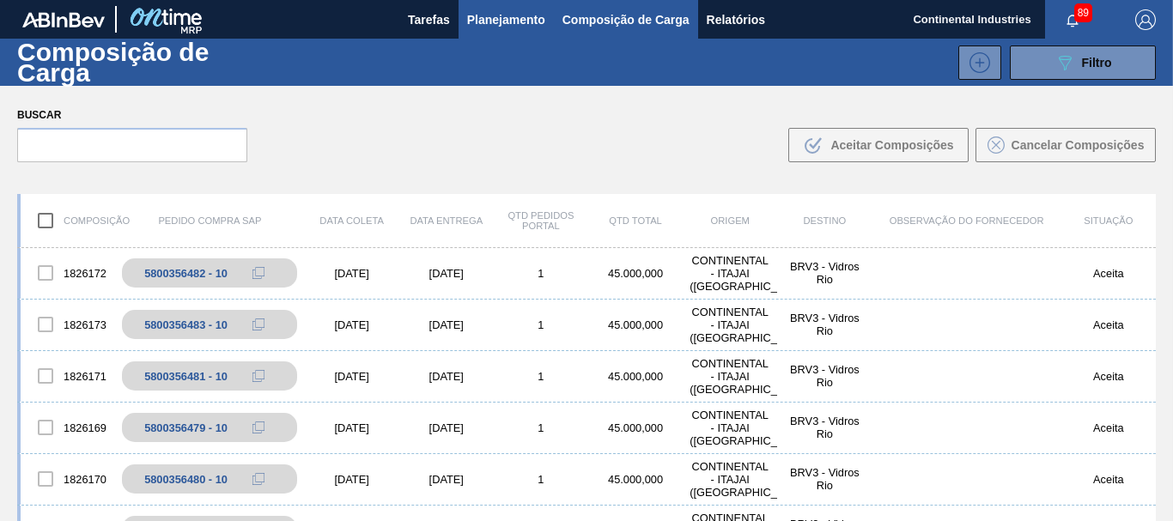
click at [528, 21] on span "Planejamento" at bounding box center [506, 19] width 78 height 21
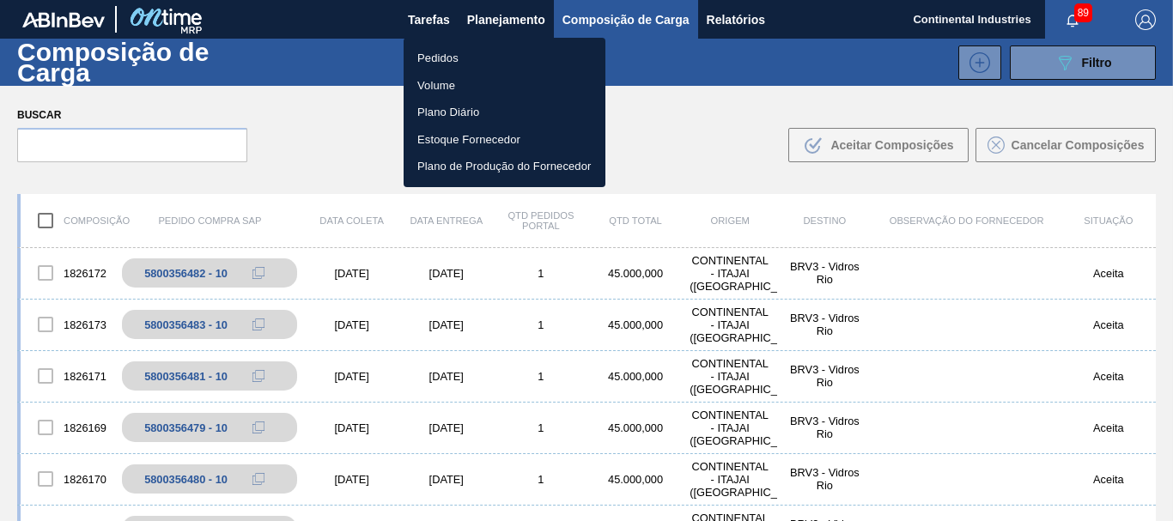
click at [508, 18] on div at bounding box center [586, 260] width 1173 height 521
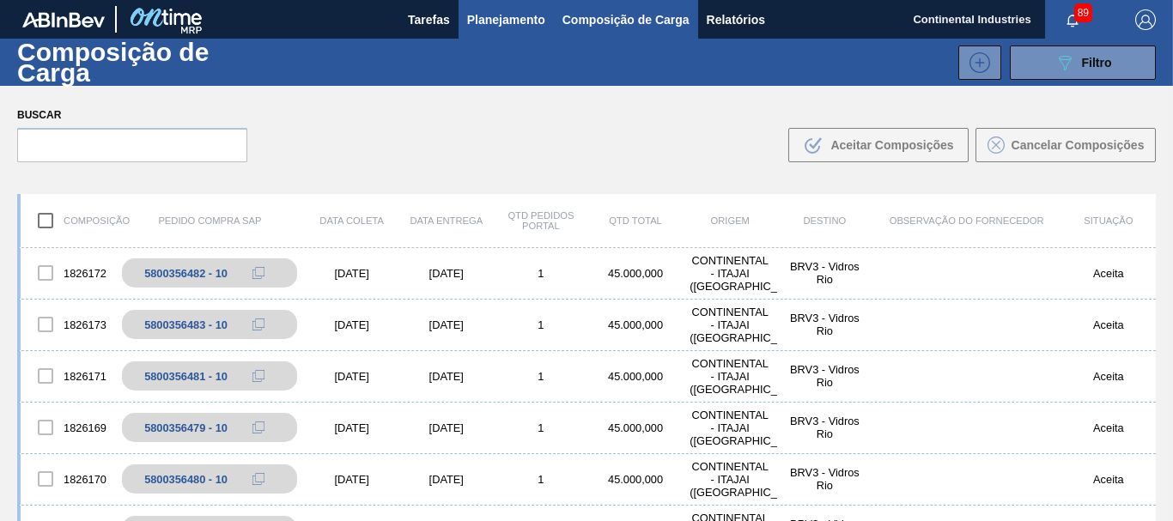
click at [485, 19] on span "Planejamento" at bounding box center [506, 19] width 78 height 21
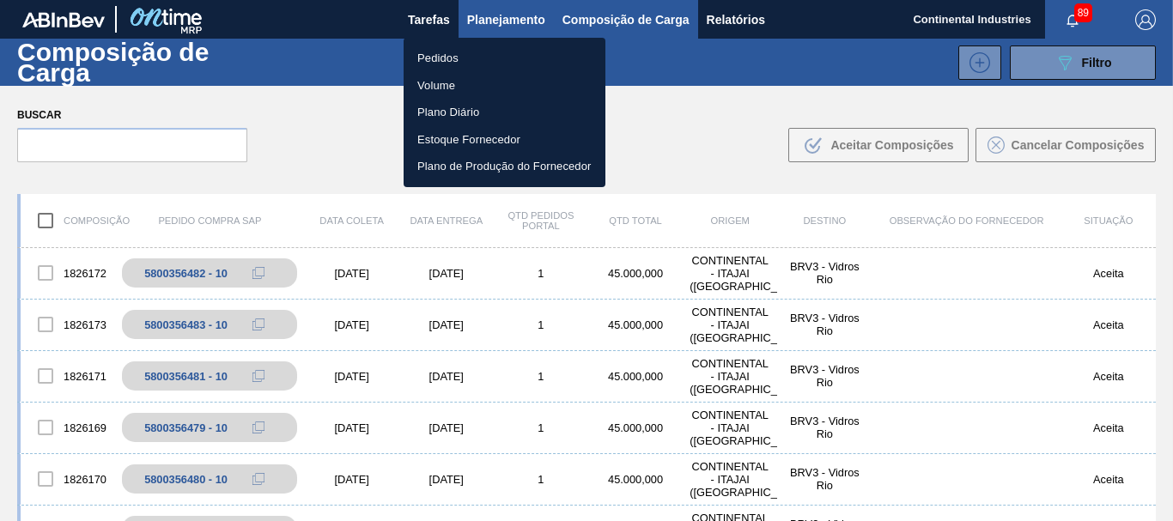
click at [485, 19] on div at bounding box center [586, 260] width 1173 height 521
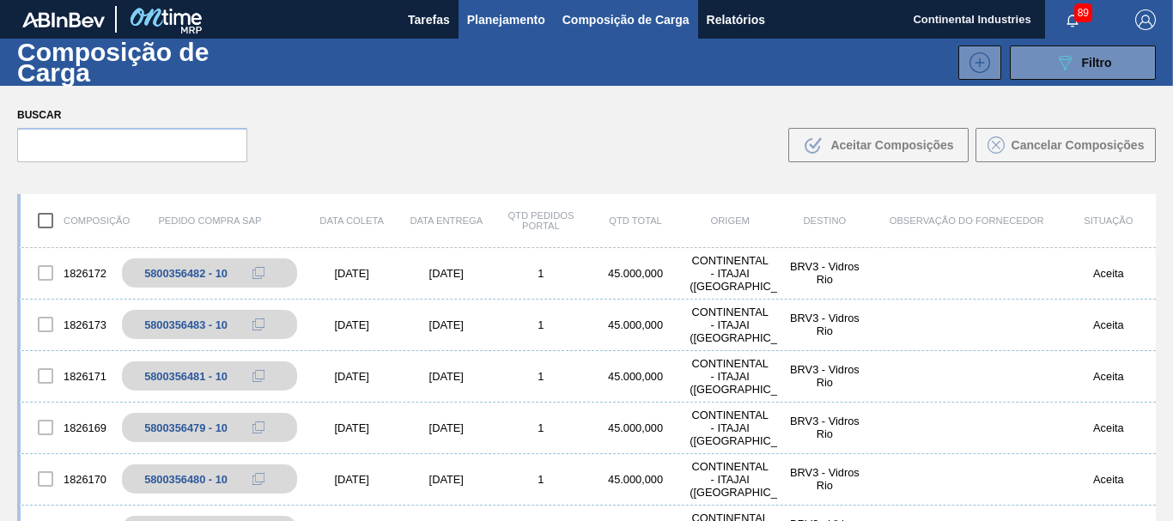
click at [485, 19] on div "Pedidos Volume Plano Diário Estoque Fornecedor Plano de Produção do Fornecedor" at bounding box center [586, 260] width 1173 height 521
click at [485, 19] on span "Planejamento" at bounding box center [506, 19] width 78 height 21
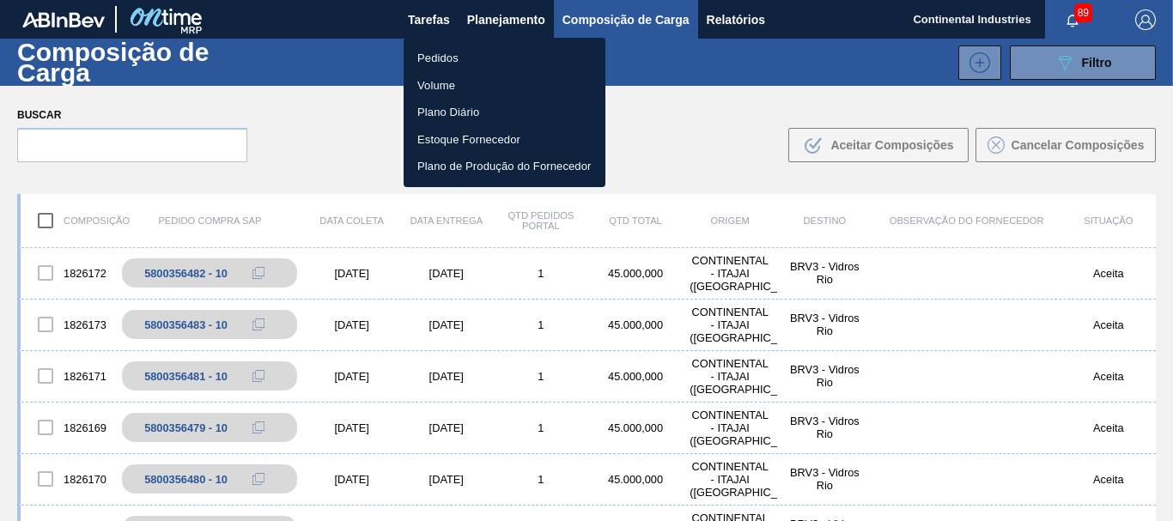
click at [731, 7] on div at bounding box center [586, 260] width 1173 height 521
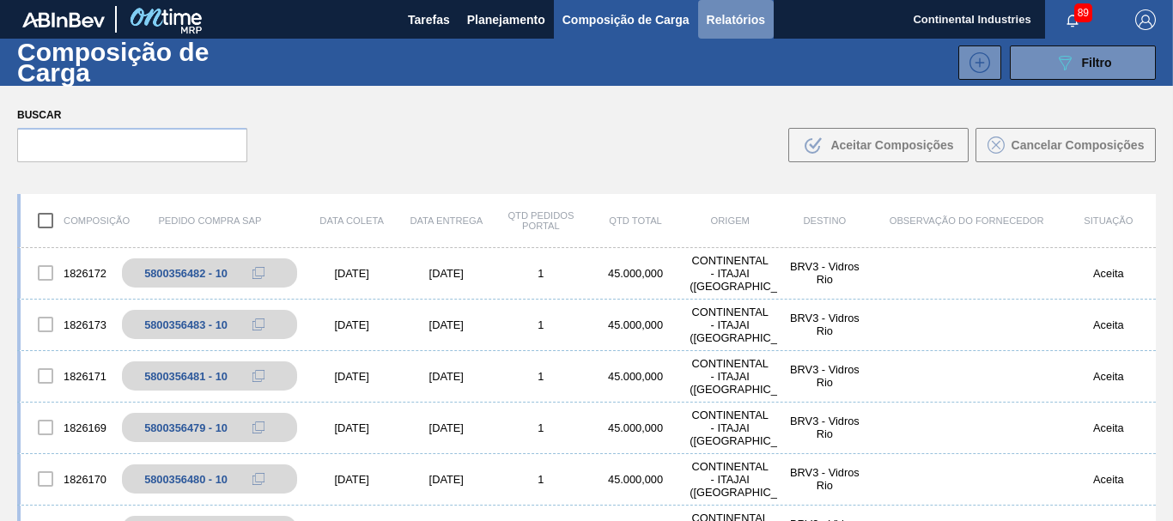
click at [726, 24] on span "Relatórios" at bounding box center [736, 19] width 58 height 21
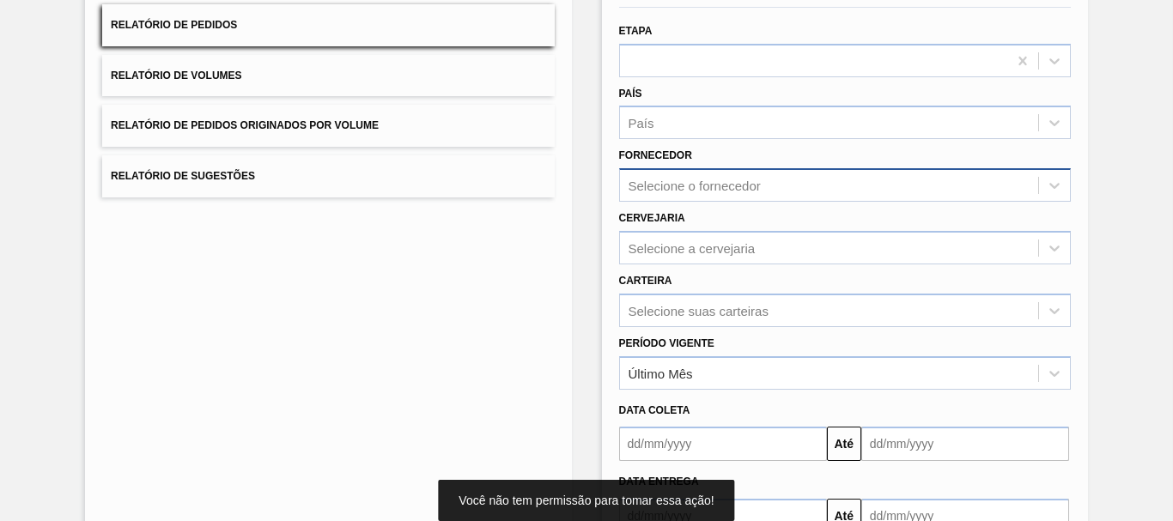
scroll to position [274, 0]
